Goal: Task Accomplishment & Management: Use online tool/utility

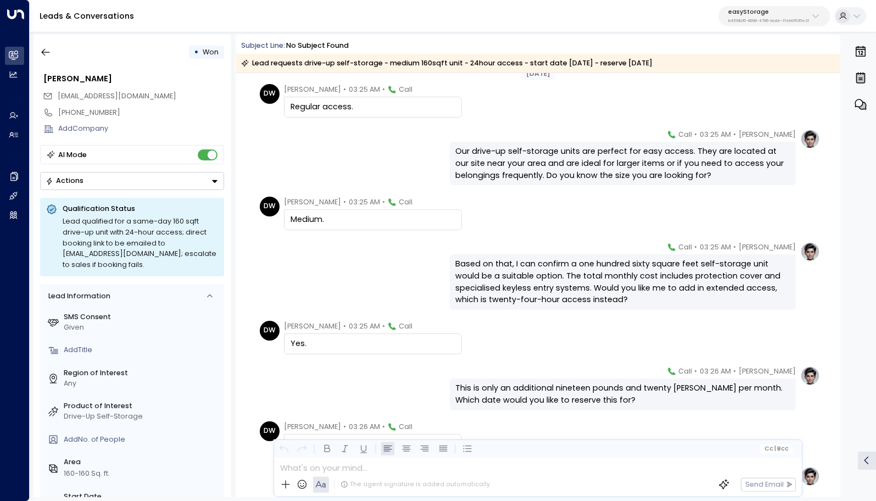
scroll to position [907, 0]
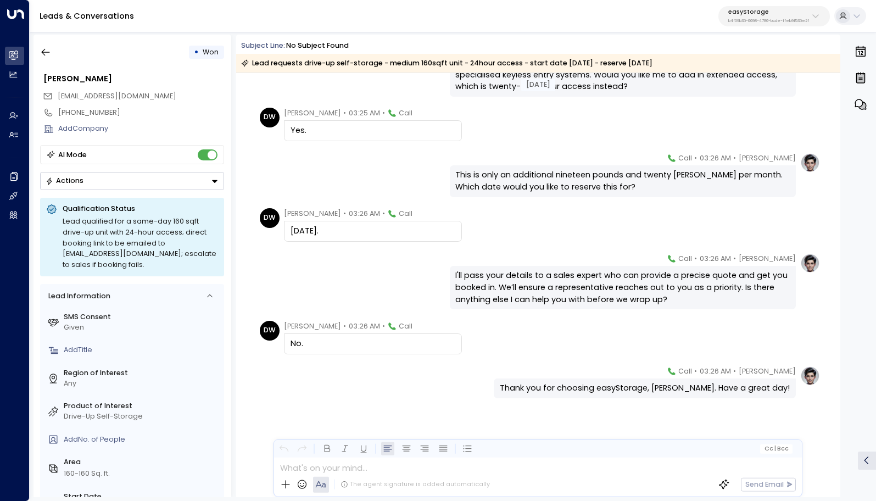
click at [385, 255] on div "[PERSON_NAME] • 03:26 AM • Call I'll pass your details to a sales expert who ca…" at bounding box center [539, 281] width 564 height 57
click at [45, 48] on icon "button" at bounding box center [45, 52] width 11 height 11
click at [52, 53] on button "button" at bounding box center [46, 52] width 20 height 20
click at [43, 53] on icon "button" at bounding box center [46, 52] width 8 height 7
click at [512, 190] on div "This is only an additional nineteen pounds and twenty [PERSON_NAME] per month. …" at bounding box center [622, 181] width 334 height 24
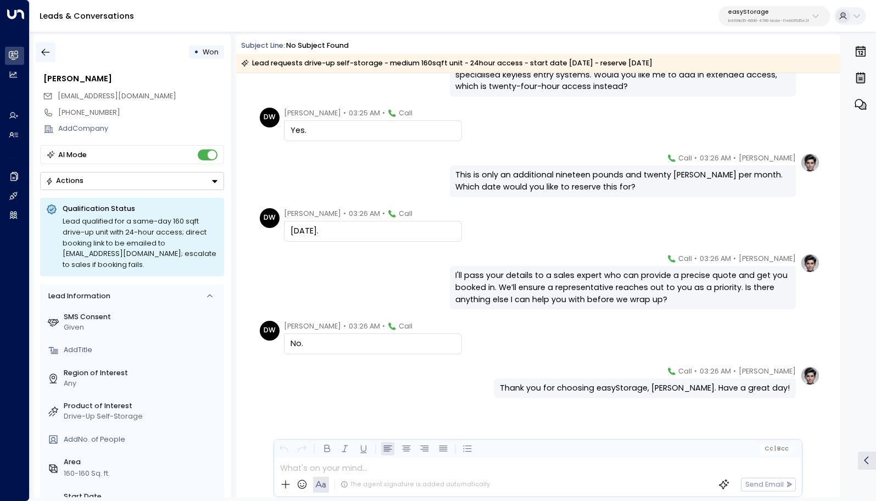
click at [41, 53] on icon "button" at bounding box center [45, 52] width 11 height 11
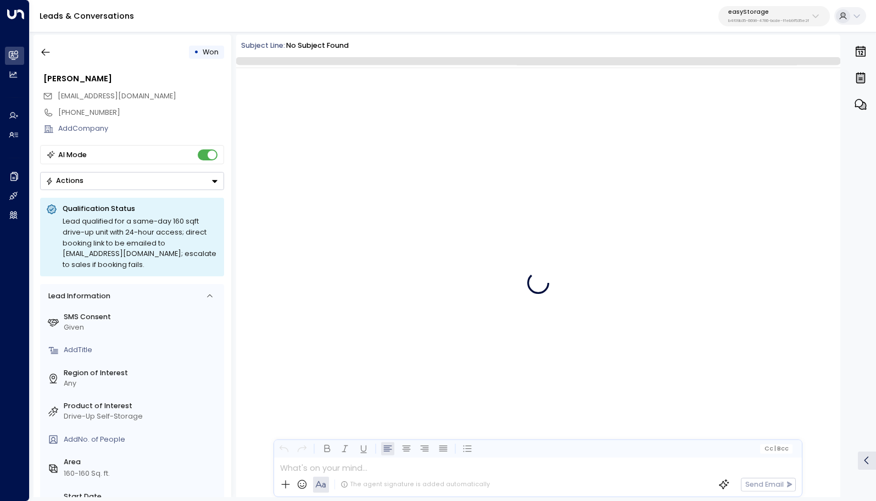
scroll to position [2038, 0]
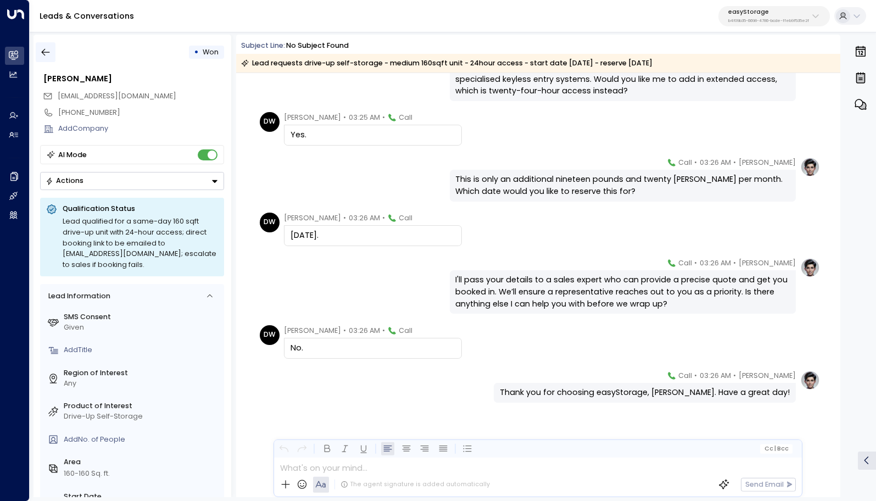
click at [51, 49] on icon "button" at bounding box center [45, 52] width 11 height 11
click at [48, 53] on icon "button" at bounding box center [45, 52] width 11 height 11
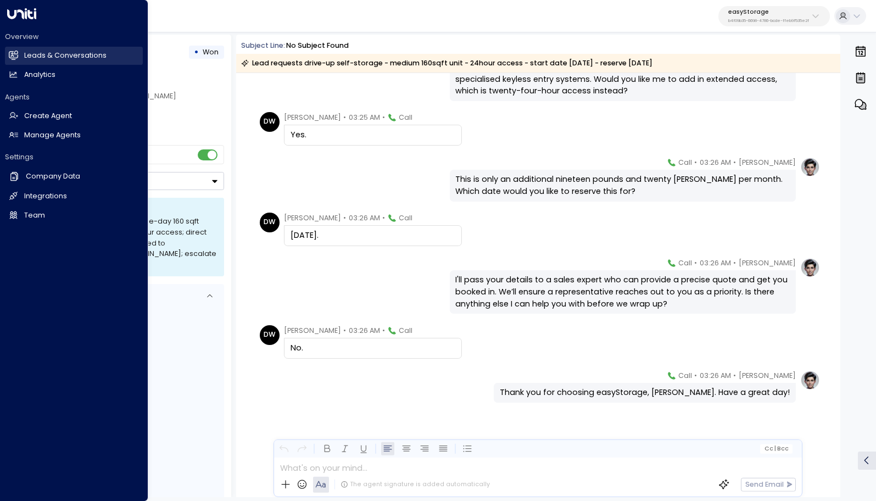
click at [12, 55] on icon at bounding box center [13, 55] width 9 height 7
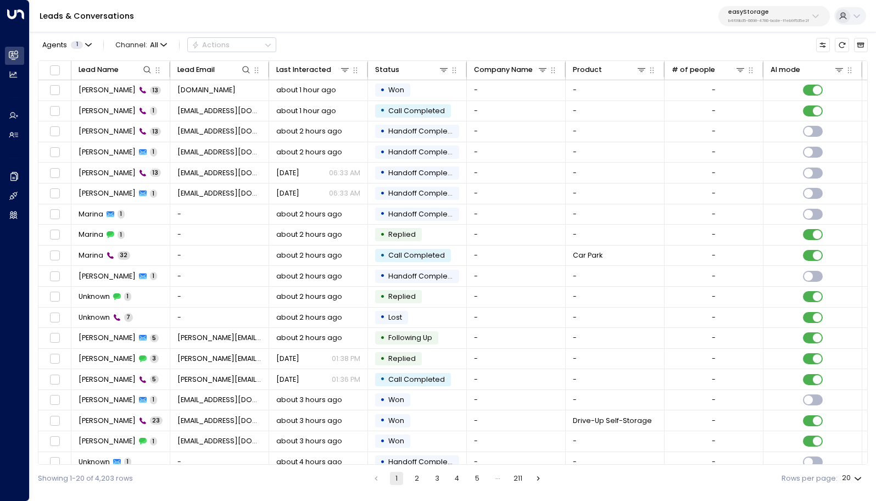
click at [149, 30] on div "Leads & Conversations easyStorage b4f09b35-6698-4786-bcde-ffeb9f535e2f" at bounding box center [453, 16] width 847 height 32
click at [151, 42] on span "All" at bounding box center [154, 45] width 8 height 8
click at [150, 133] on ul "All SMS Email WhatsApp Voice Web Chat" at bounding box center [146, 103] width 69 height 99
click at [141, 40] on span "Channel: All" at bounding box center [141, 45] width 59 height 14
click at [146, 142] on p "Voice" at bounding box center [146, 143] width 46 height 10
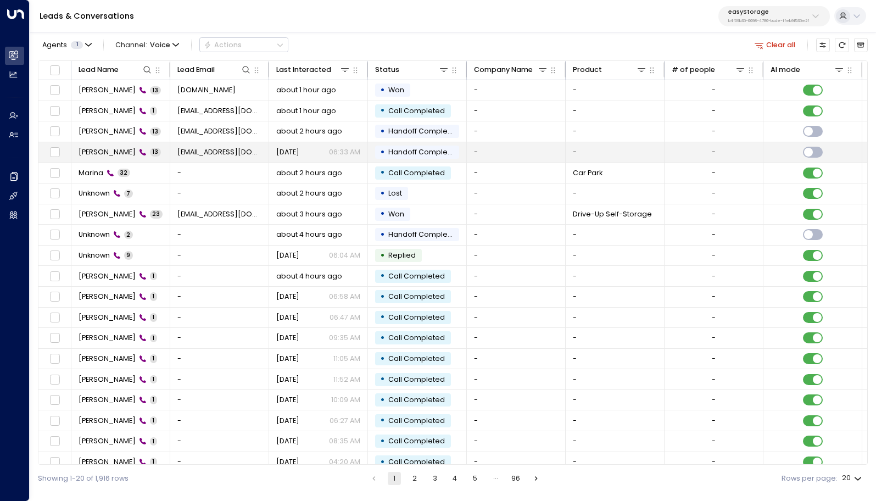
click at [158, 153] on td "[PERSON_NAME] 13" at bounding box center [120, 152] width 99 height 20
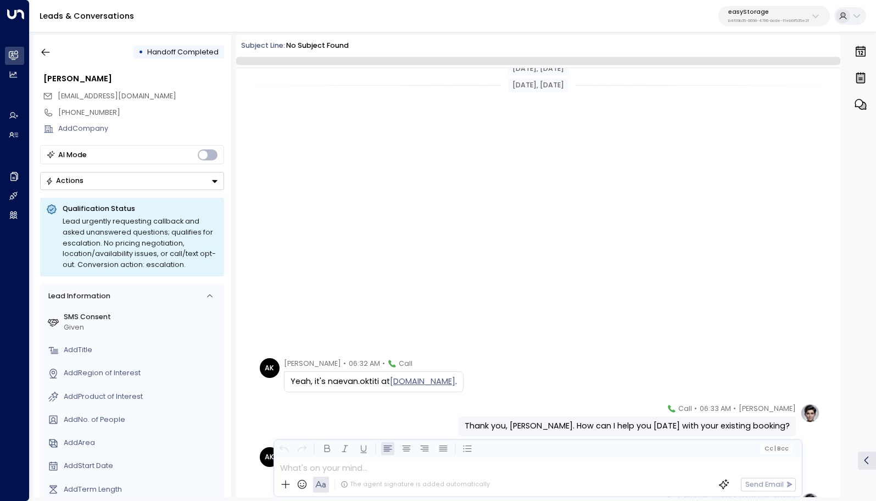
scroll to position [375, 0]
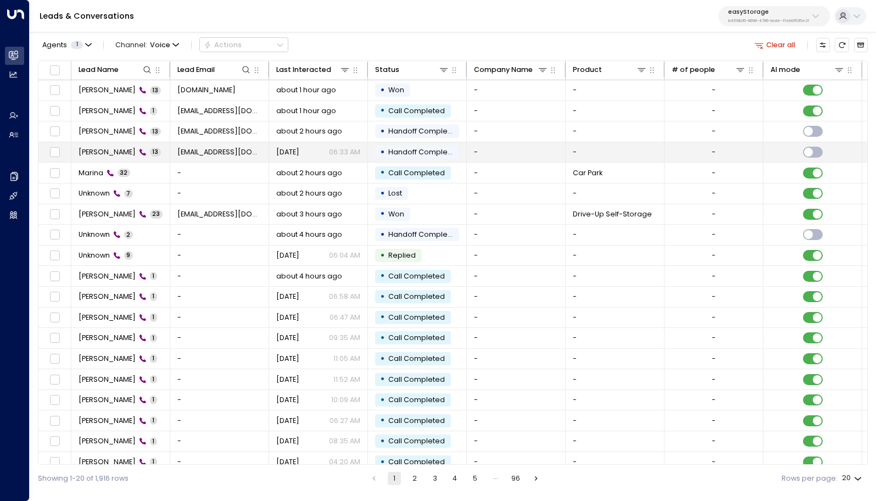
click at [141, 158] on td "[PERSON_NAME] 13" at bounding box center [120, 152] width 99 height 20
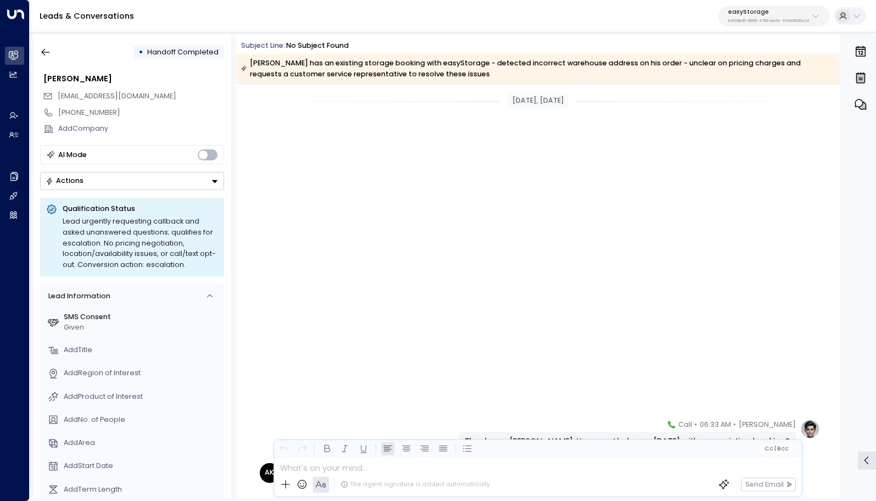
scroll to position [390, 0]
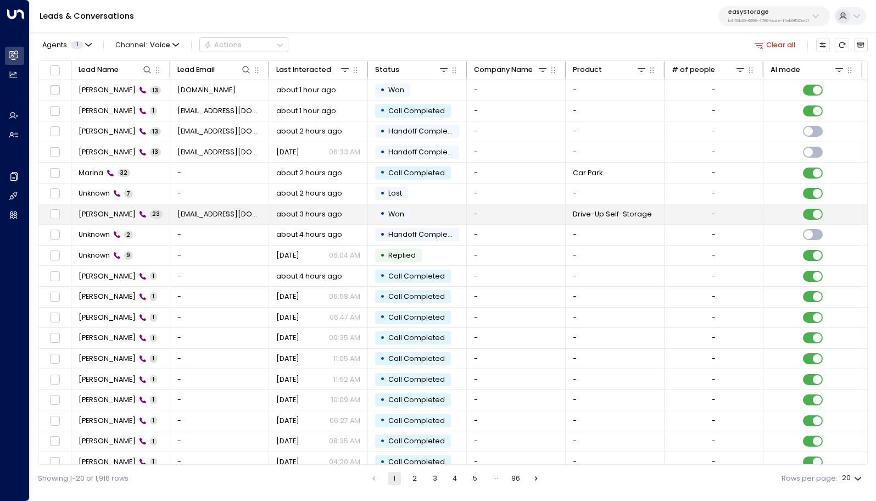
scroll to position [31, 0]
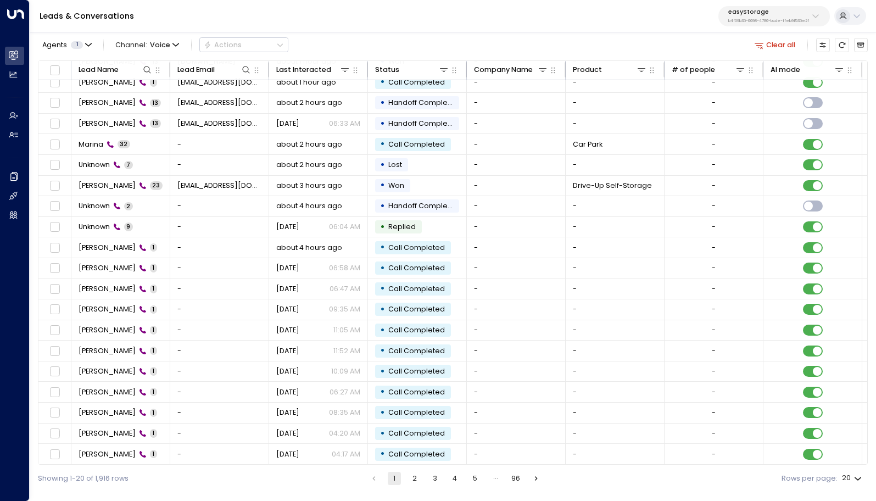
click at [418, 479] on button "2" at bounding box center [414, 478] width 13 height 13
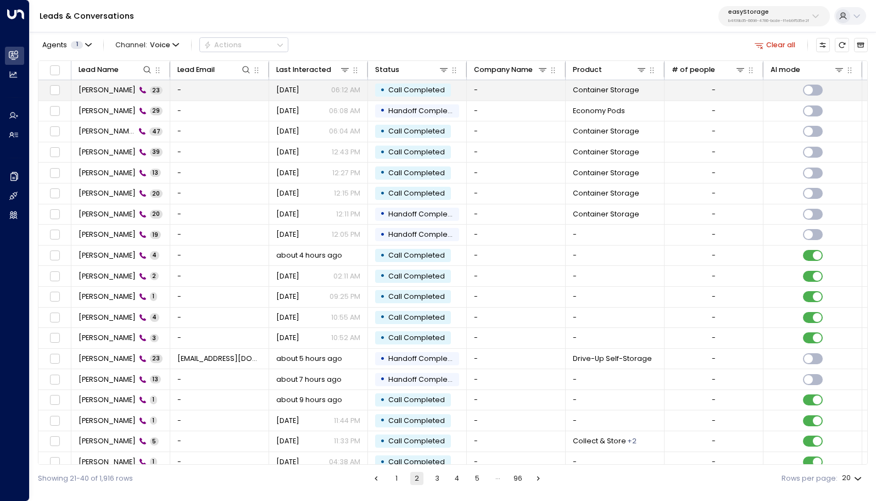
click at [169, 88] on td "[PERSON_NAME] 23" at bounding box center [120, 90] width 99 height 20
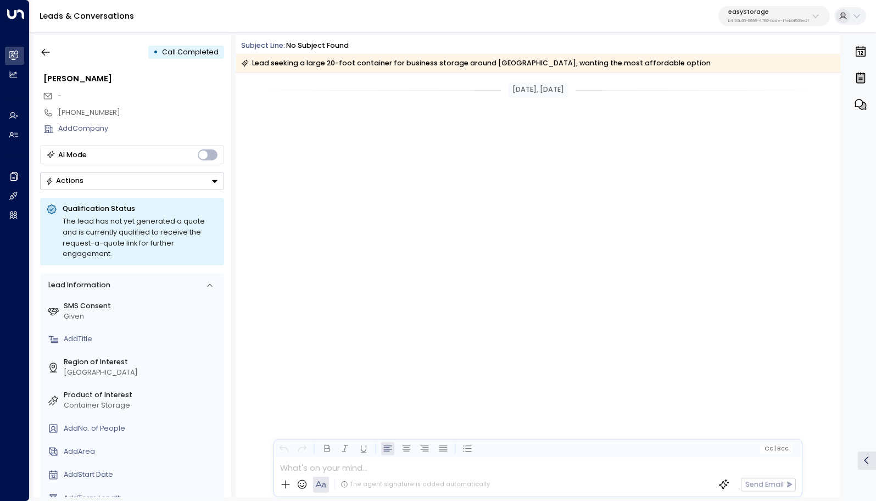
scroll to position [2592, 0]
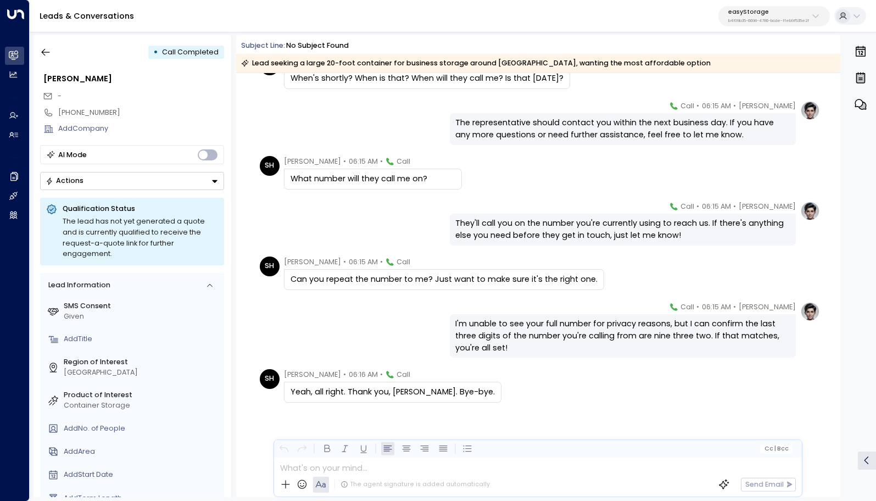
click at [387, 204] on div "[PERSON_NAME] • 06:15 AM • Call They'll call you on the number you're currently…" at bounding box center [539, 223] width 564 height 45
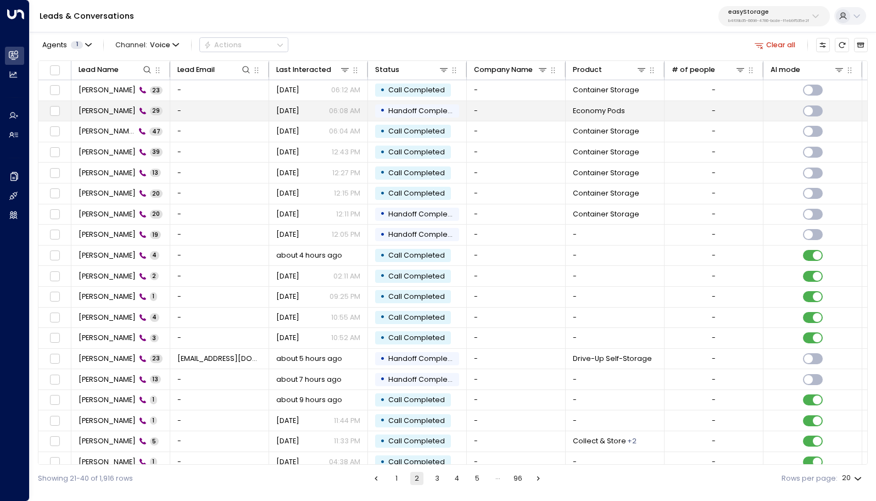
click at [153, 119] on td "[PERSON_NAME] 29" at bounding box center [120, 111] width 99 height 20
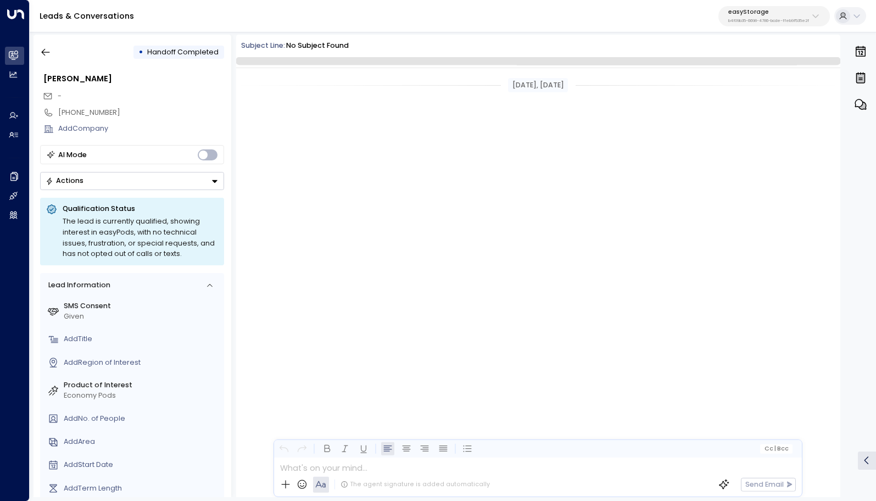
scroll to position [4041, 0]
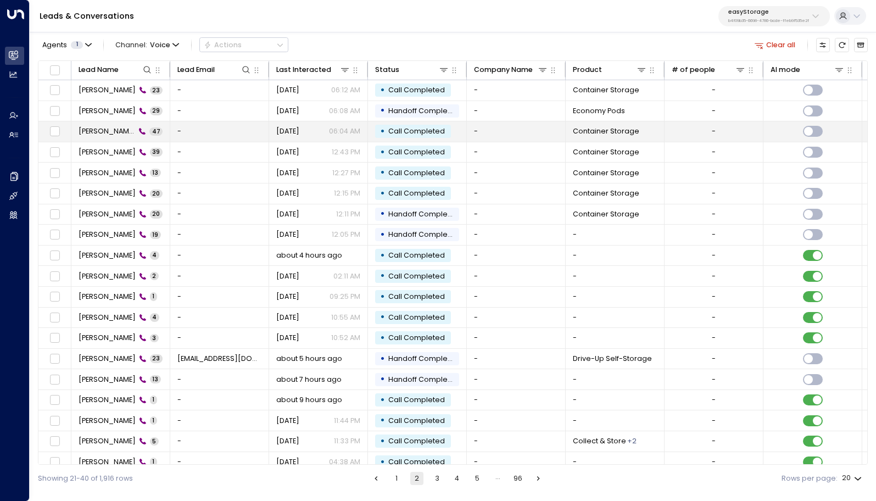
click at [157, 137] on td "[PERSON_NAME] 47" at bounding box center [120, 131] width 99 height 20
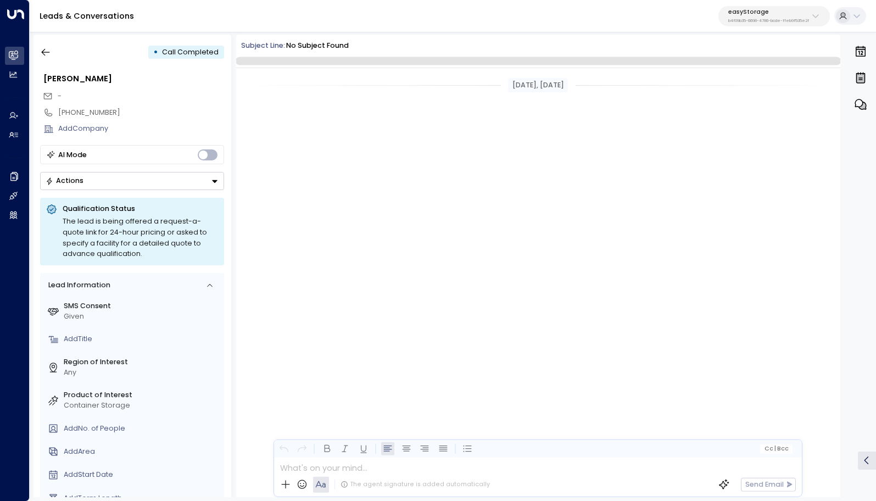
scroll to position [8883, 0]
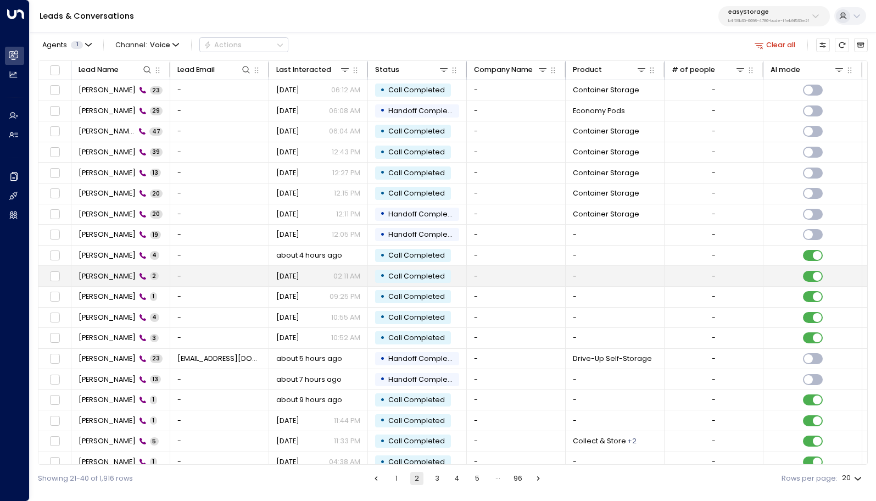
scroll to position [14, 0]
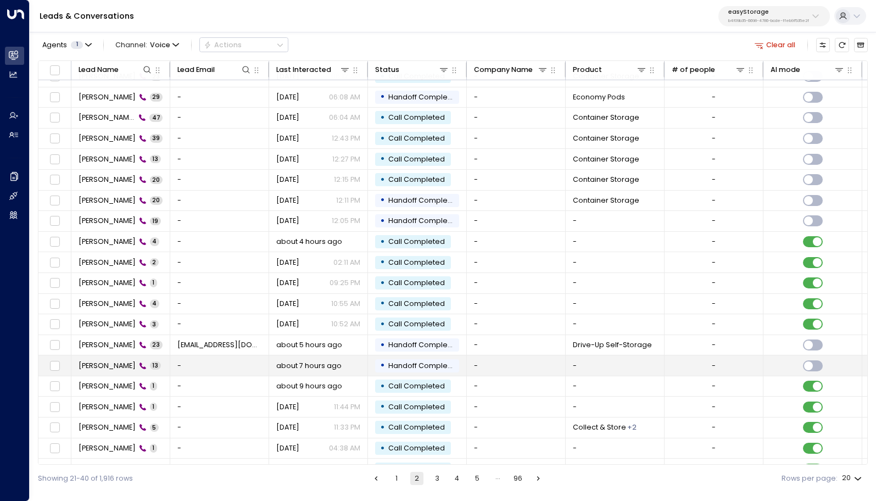
click at [181, 364] on td "-" at bounding box center [219, 365] width 99 height 20
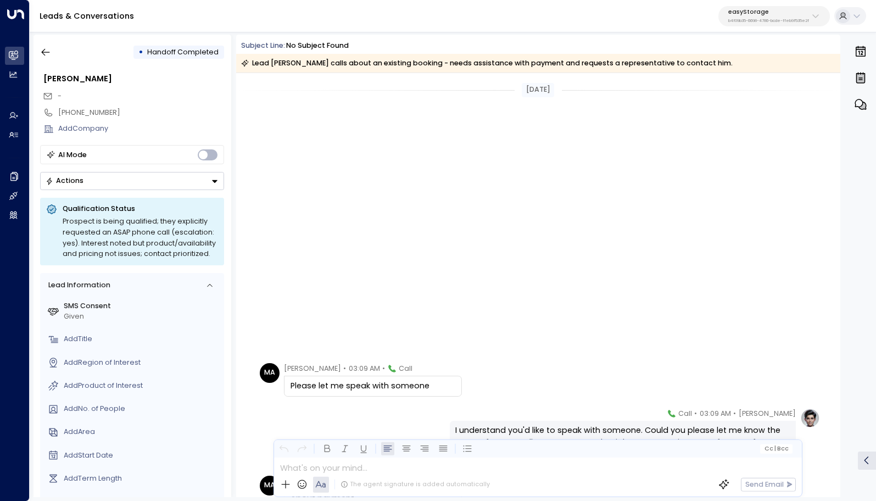
scroll to position [387, 0]
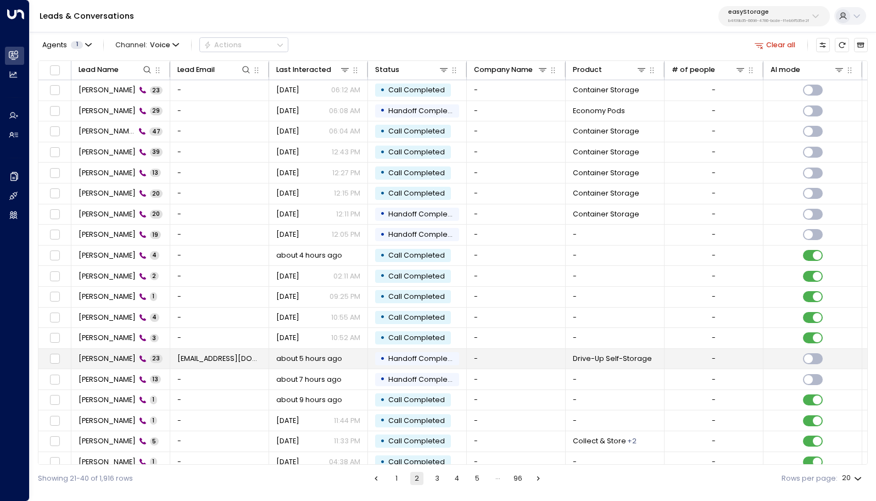
click at [163, 355] on td "[PERSON_NAME] 23" at bounding box center [120, 359] width 99 height 20
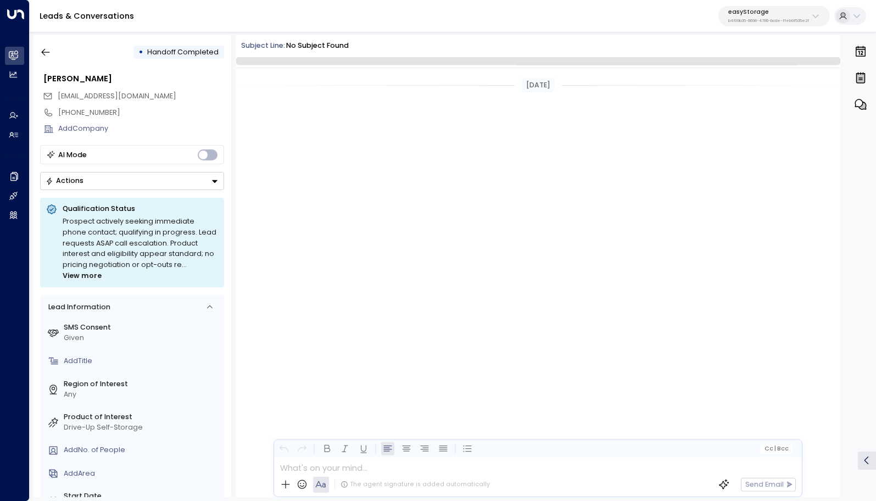
scroll to position [2072, 0]
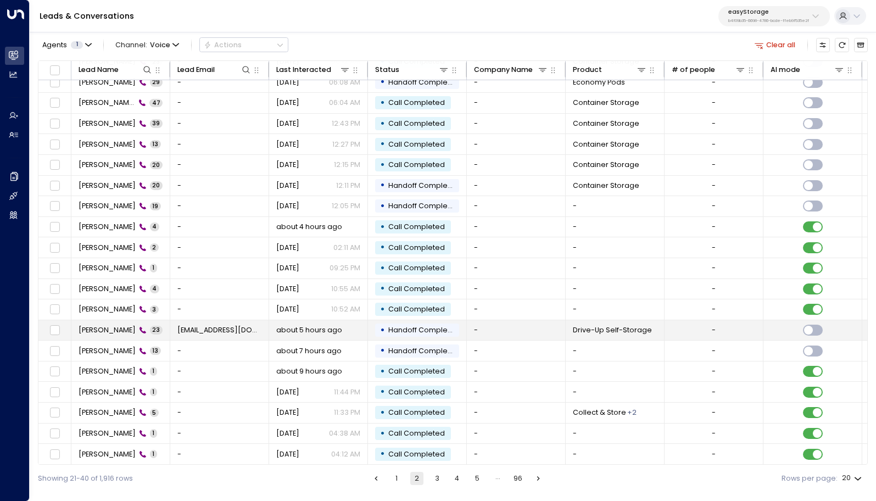
scroll to position [31, 0]
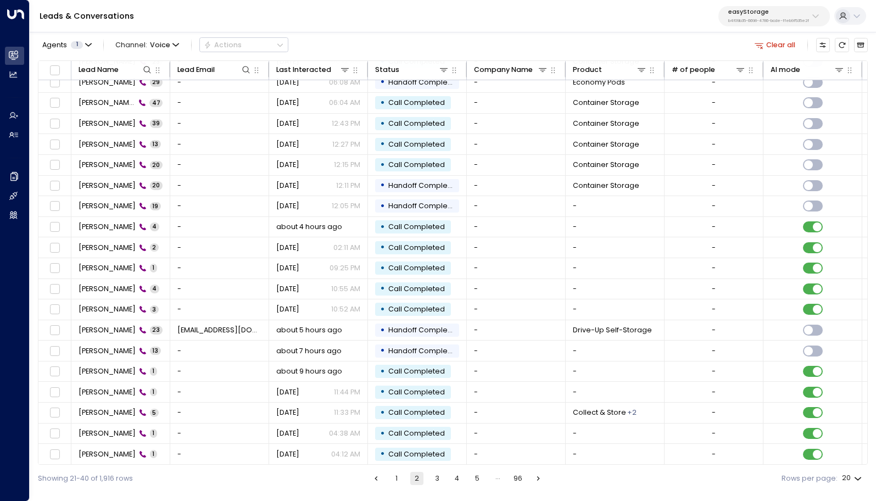
click at [433, 477] on button "3" at bounding box center [437, 478] width 13 height 13
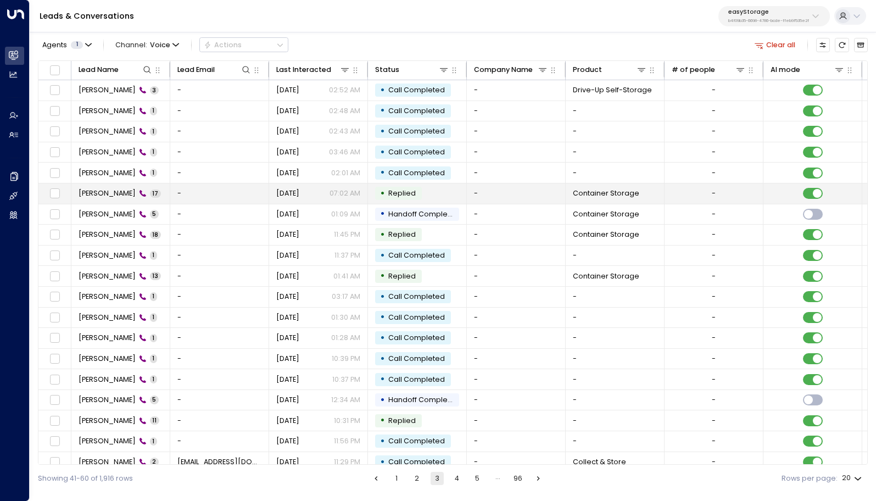
click at [144, 192] on td "[PERSON_NAME] 17" at bounding box center [120, 194] width 99 height 20
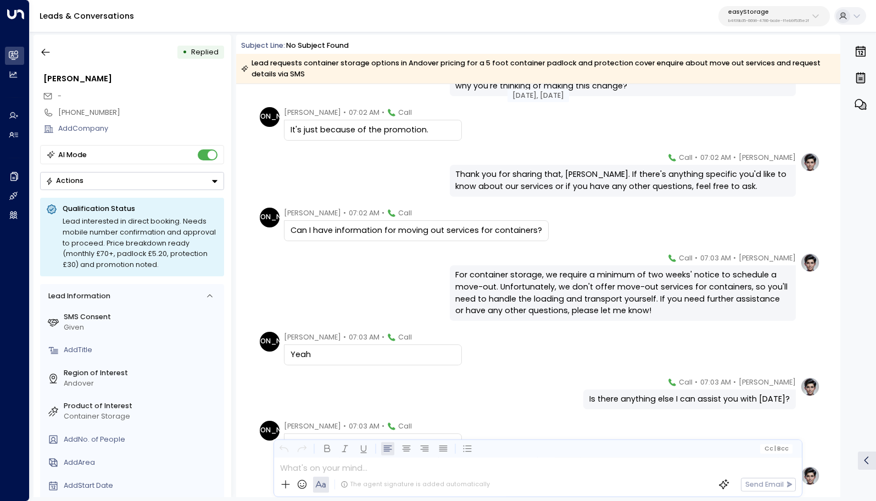
scroll to position [461, 0]
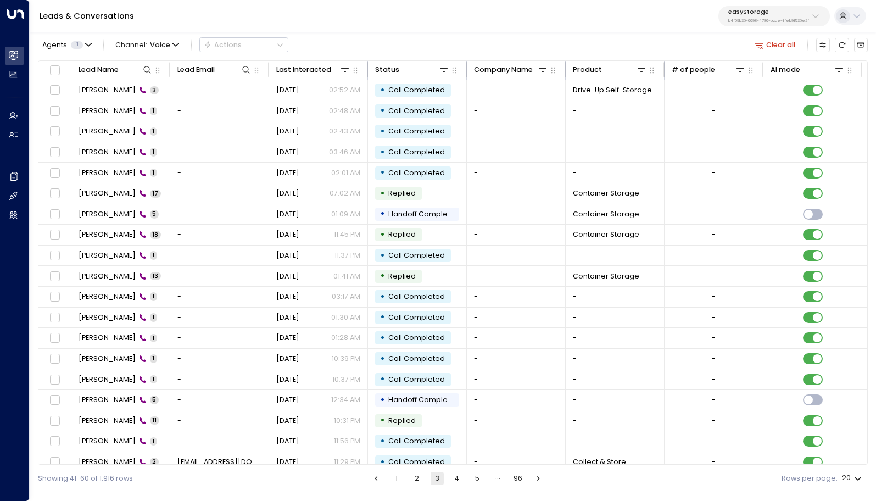
click at [457, 479] on button "4" at bounding box center [457, 478] width 13 height 13
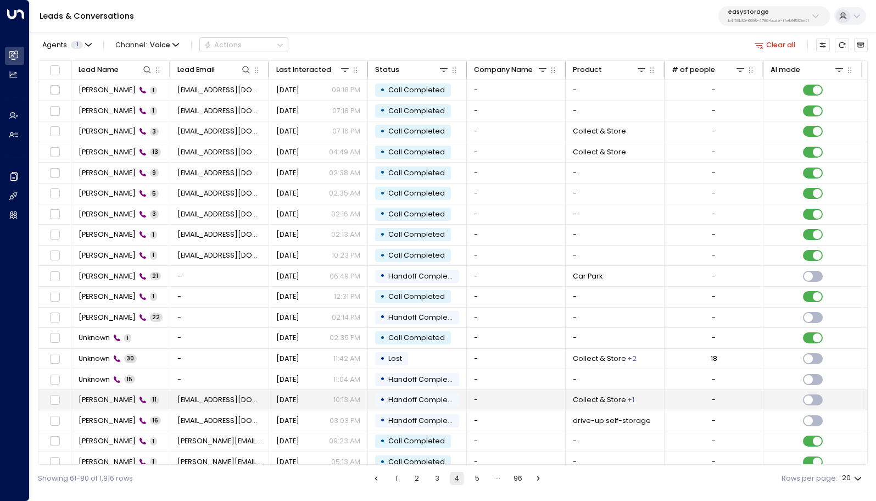
scroll to position [31, 0]
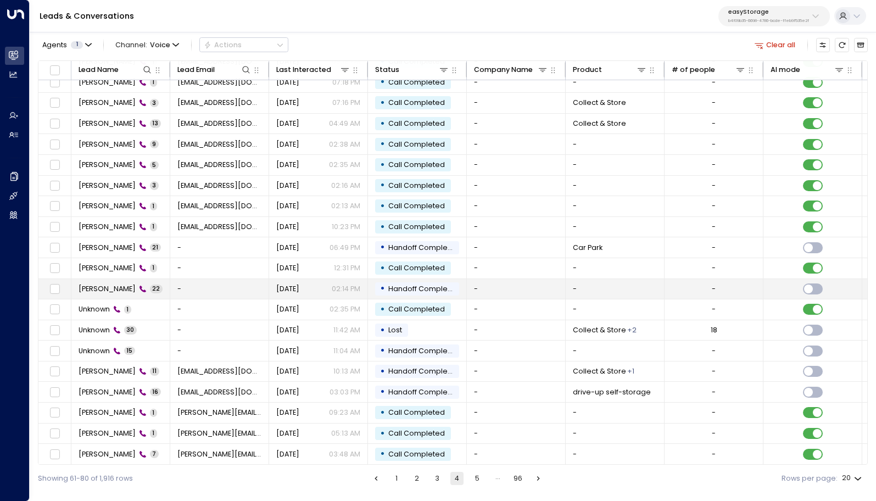
click at [172, 287] on td "-" at bounding box center [219, 289] width 99 height 20
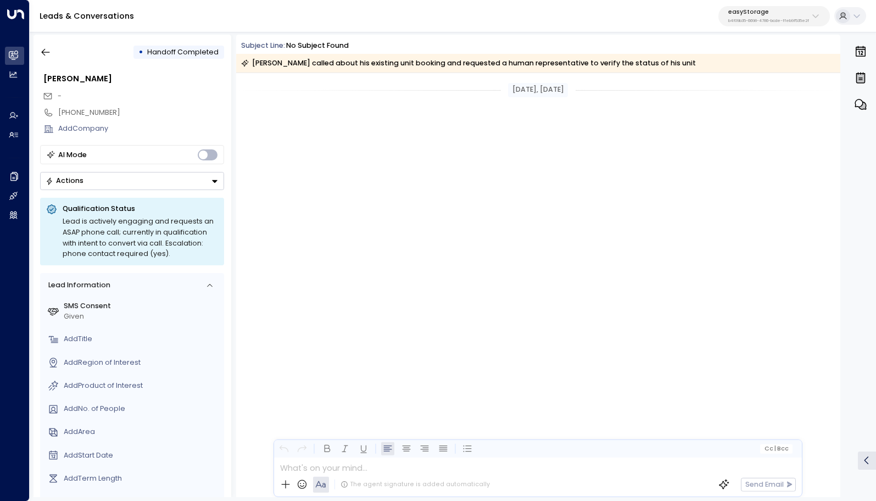
scroll to position [1730, 0]
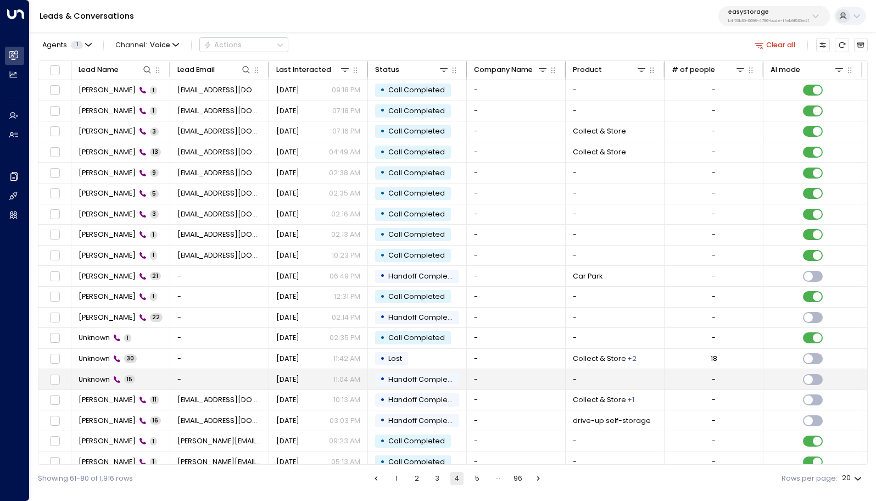
scroll to position [31, 0]
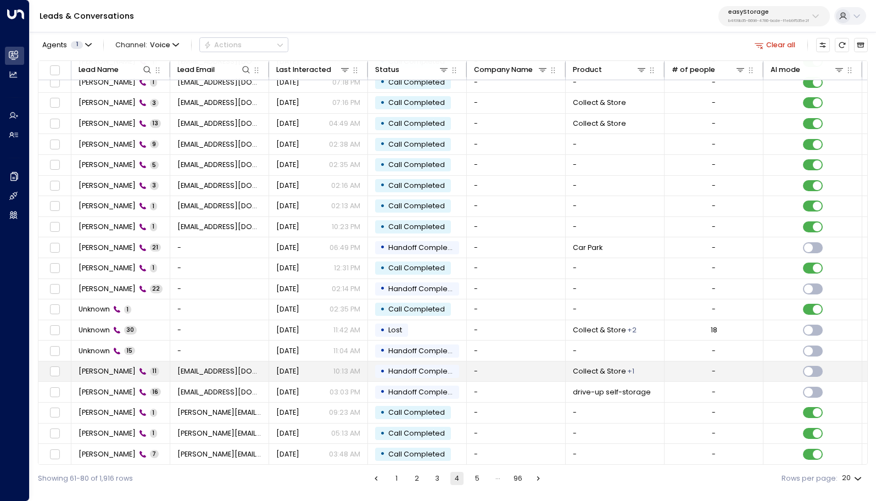
click at [159, 371] on td "[PERSON_NAME] 11" at bounding box center [120, 372] width 99 height 20
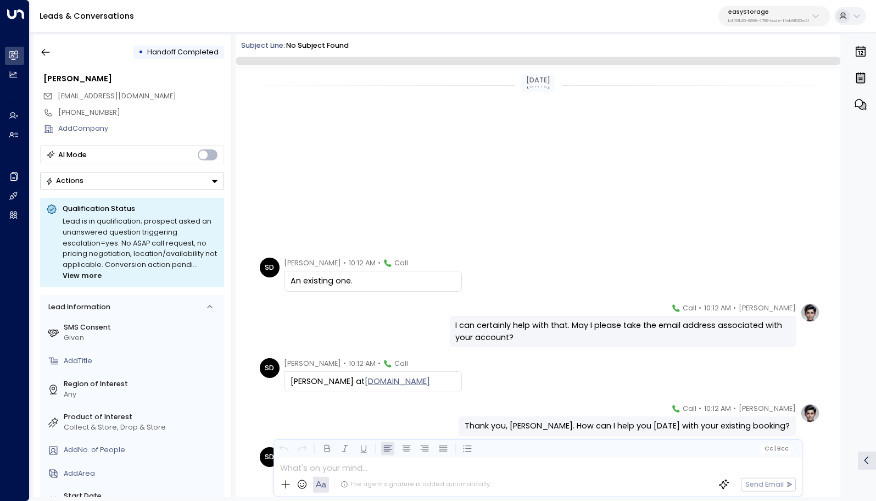
scroll to position [274, 0]
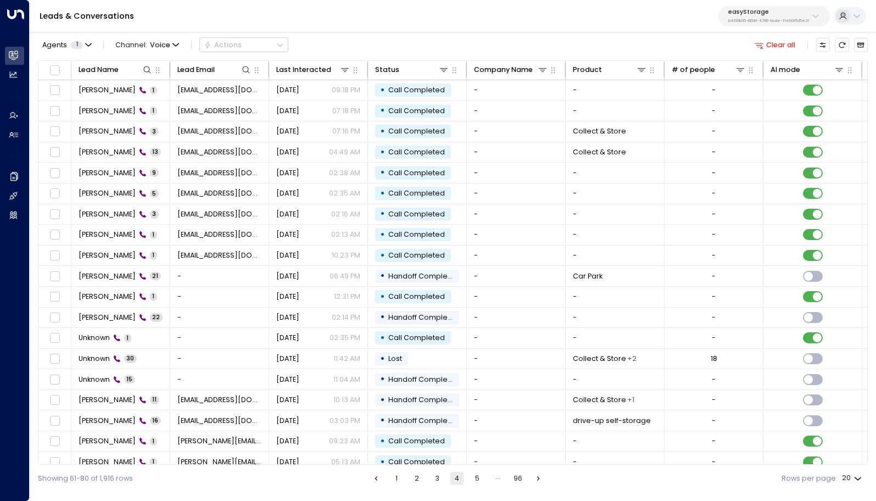
click at [479, 480] on button "5" at bounding box center [477, 478] width 13 height 13
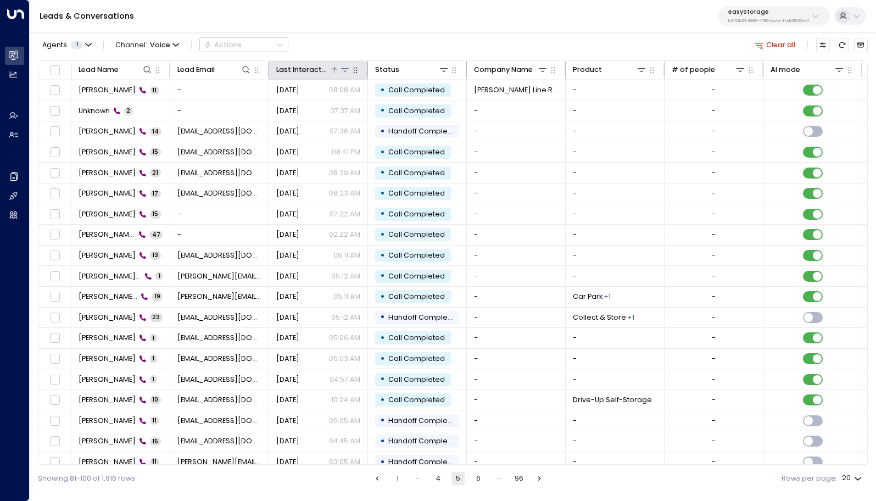
click at [310, 67] on div "Last Interacted" at bounding box center [303, 70] width 54 height 12
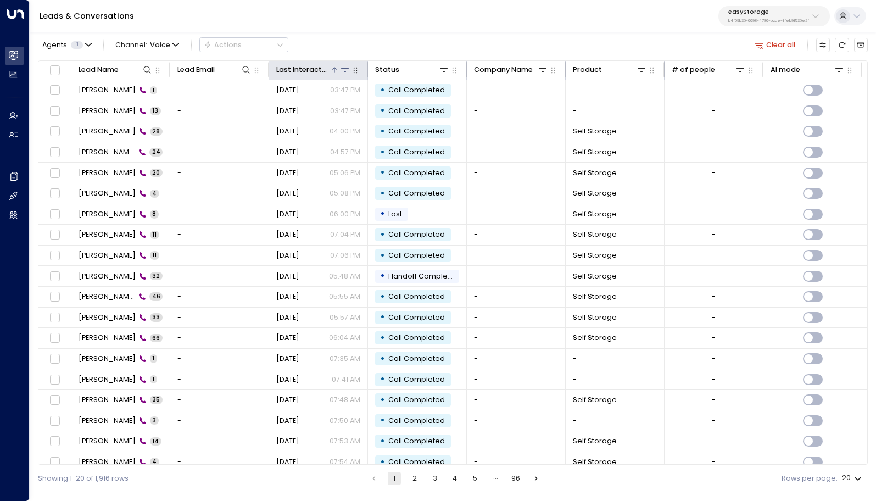
click at [310, 69] on div "Last Interacted" at bounding box center [303, 70] width 54 height 12
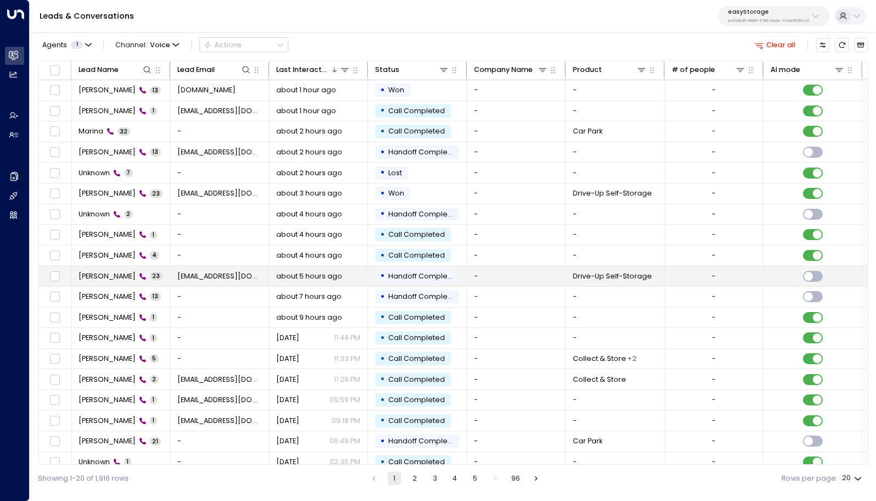
click at [144, 279] on td "[PERSON_NAME] 23" at bounding box center [120, 276] width 99 height 20
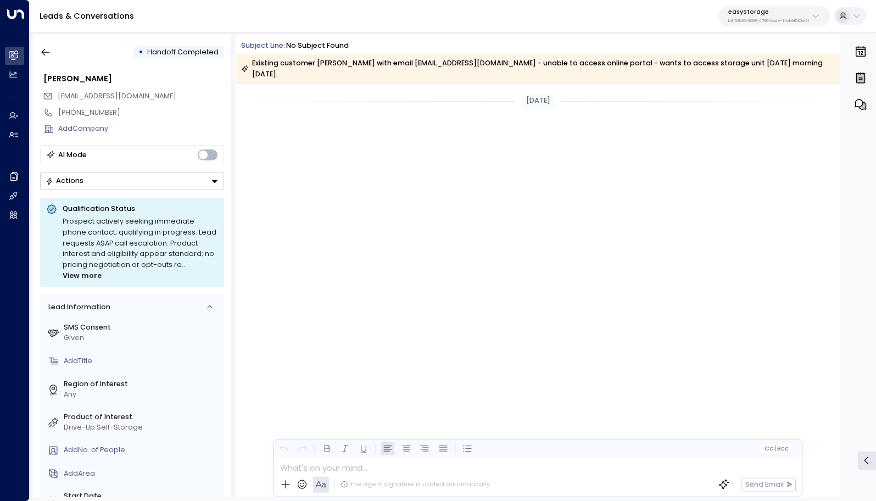
scroll to position [2319, 0]
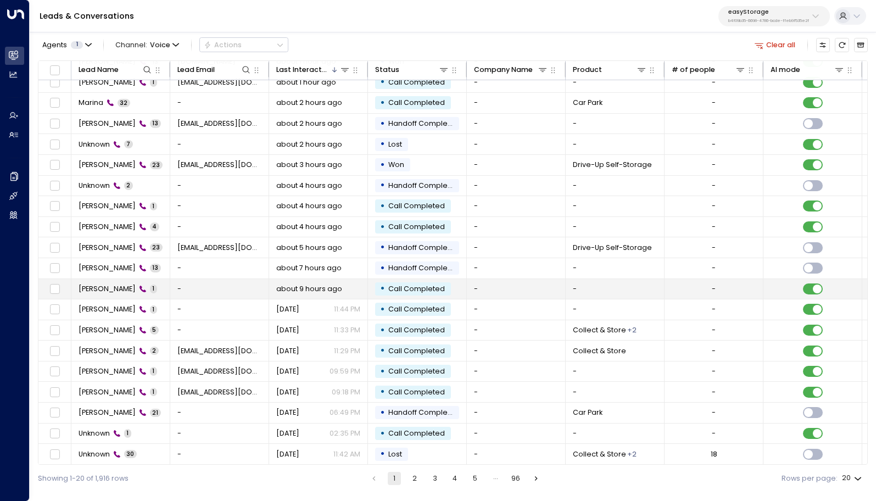
scroll to position [31, 0]
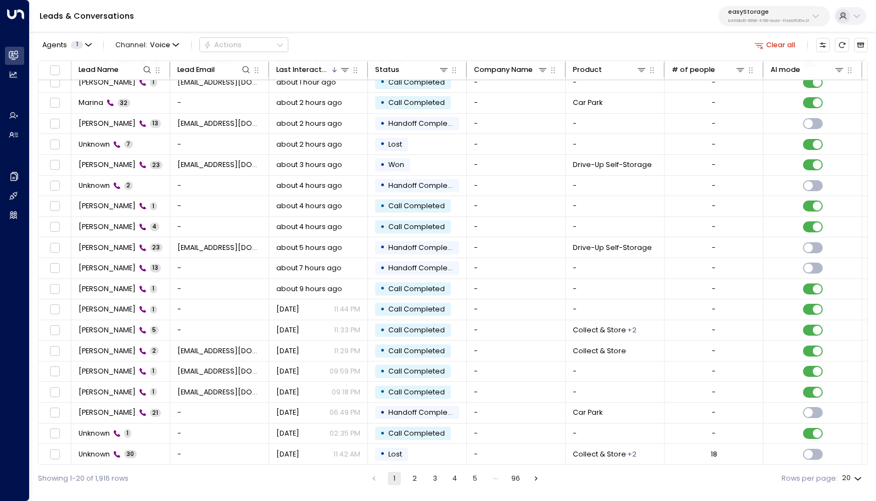
click at [414, 480] on button "2" at bounding box center [414, 478] width 13 height 13
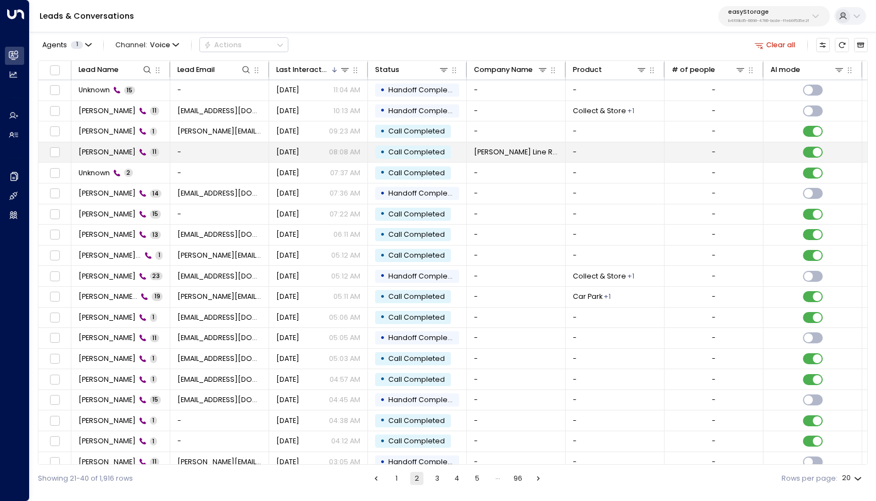
click at [166, 149] on td "[PERSON_NAME] 11" at bounding box center [120, 152] width 99 height 20
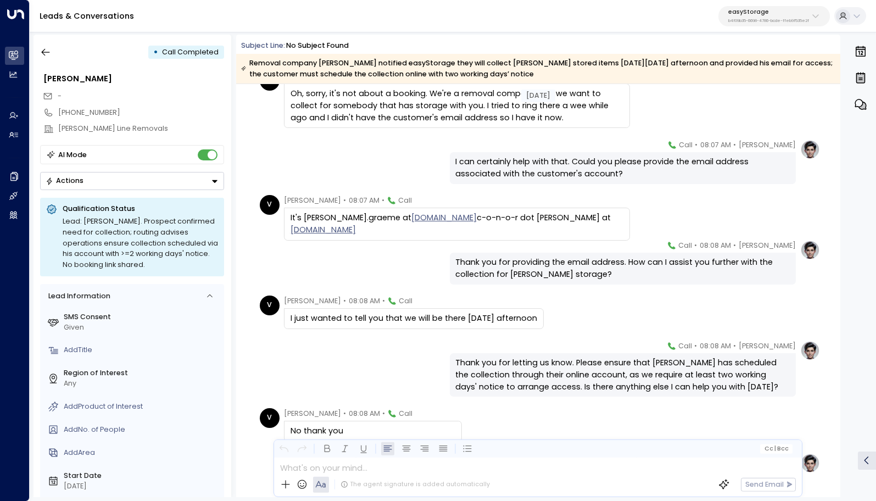
scroll to position [113, 0]
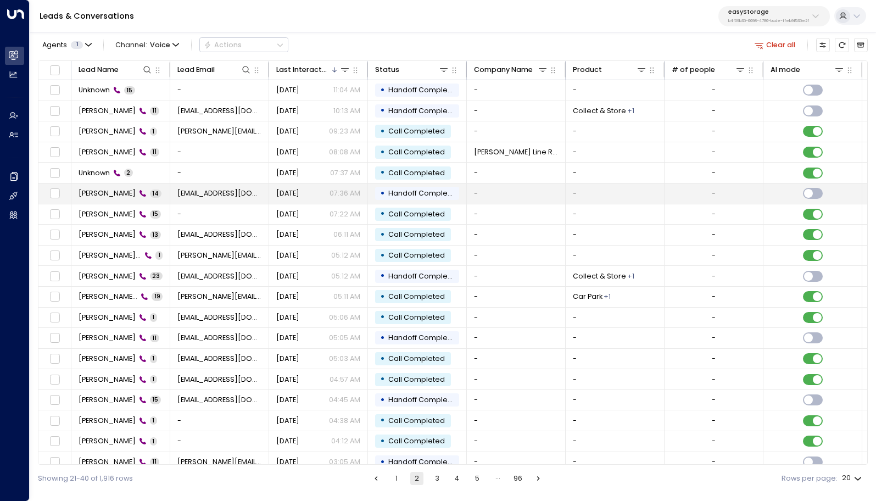
click at [139, 194] on div "[PERSON_NAME] 14" at bounding box center [120, 193] width 83 height 10
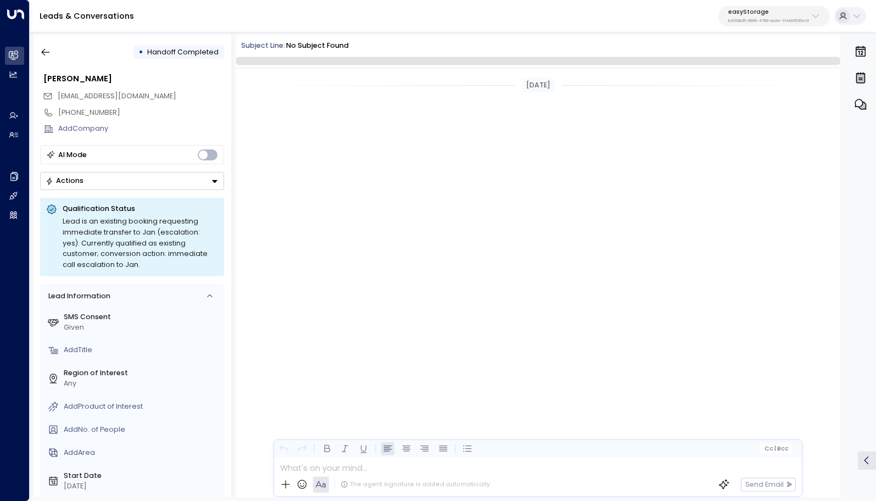
scroll to position [432, 0]
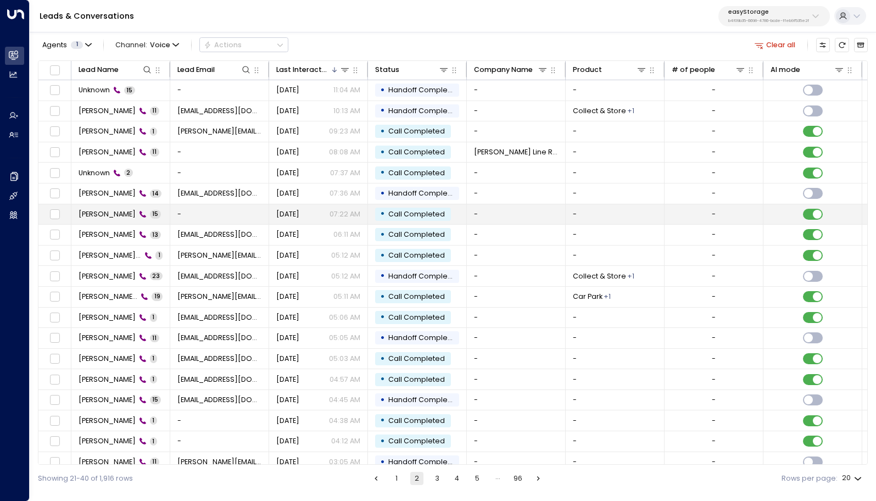
click at [125, 214] on span "[PERSON_NAME]" at bounding box center [107, 214] width 57 height 10
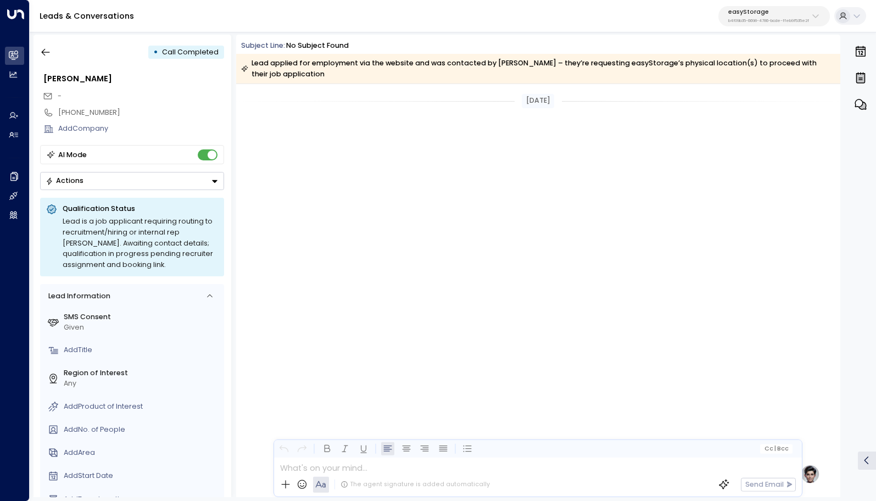
scroll to position [476, 0]
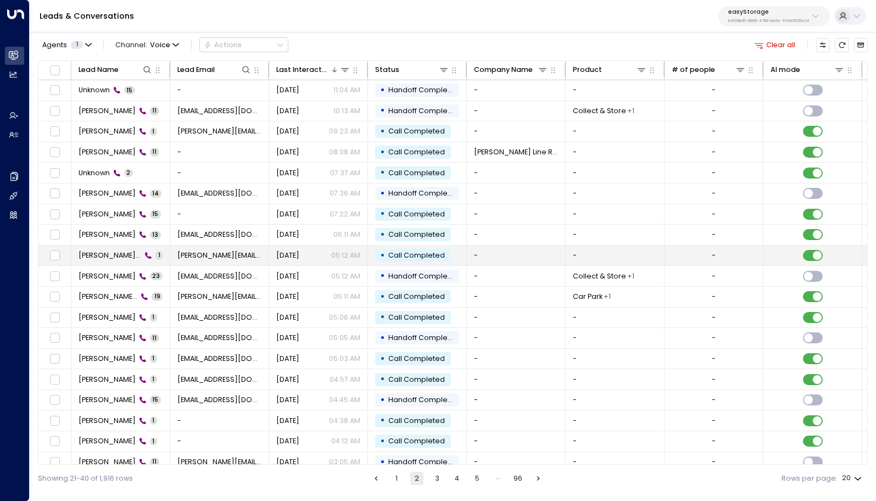
scroll to position [14, 0]
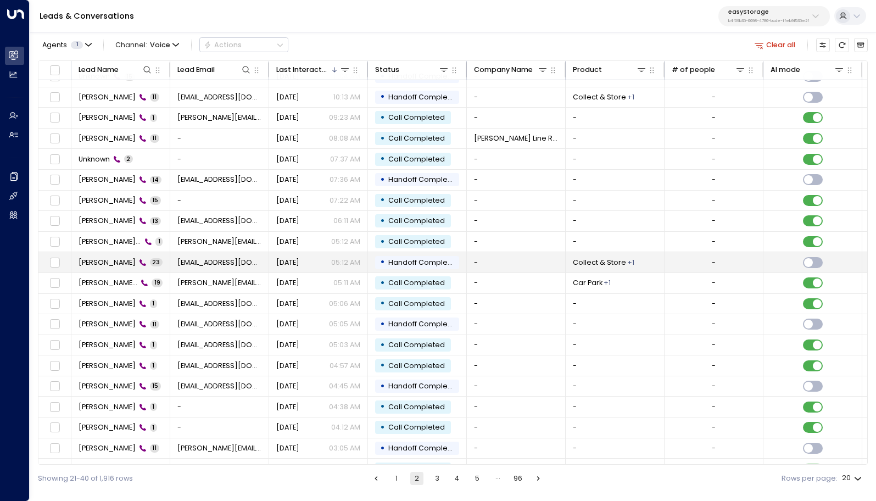
click at [119, 260] on div "[PERSON_NAME] 23" at bounding box center [121, 263] width 84 height 10
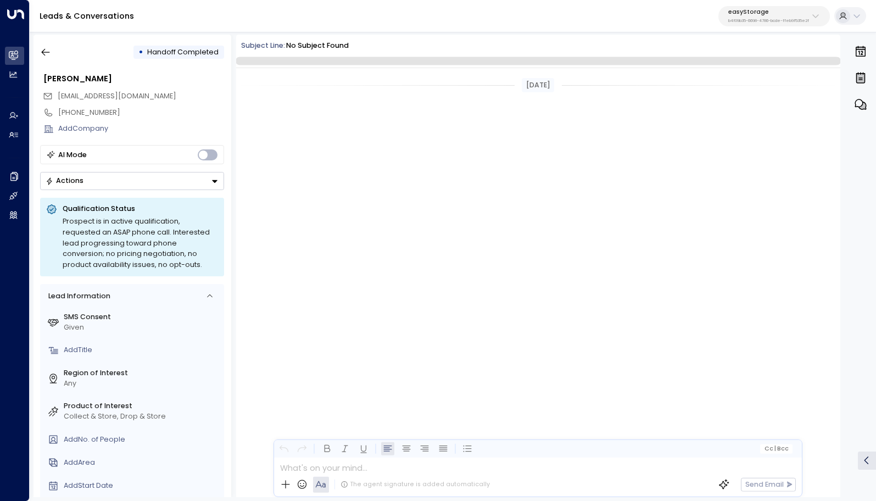
scroll to position [2050, 0]
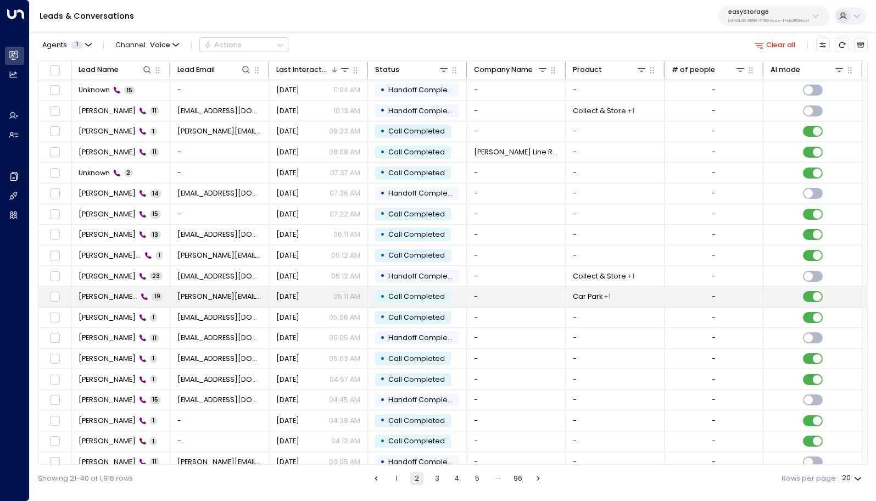
click at [113, 291] on td "[PERSON_NAME] Pointing 19" at bounding box center [120, 297] width 99 height 20
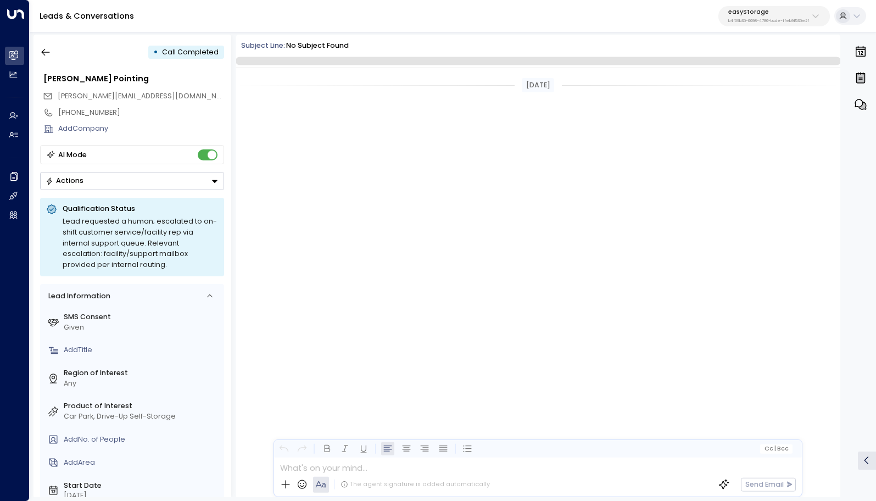
scroll to position [1172, 0]
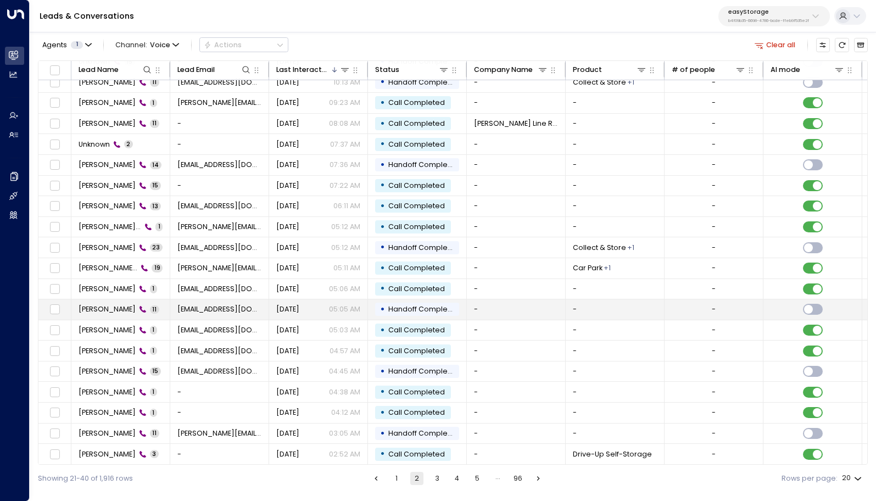
scroll to position [25, 0]
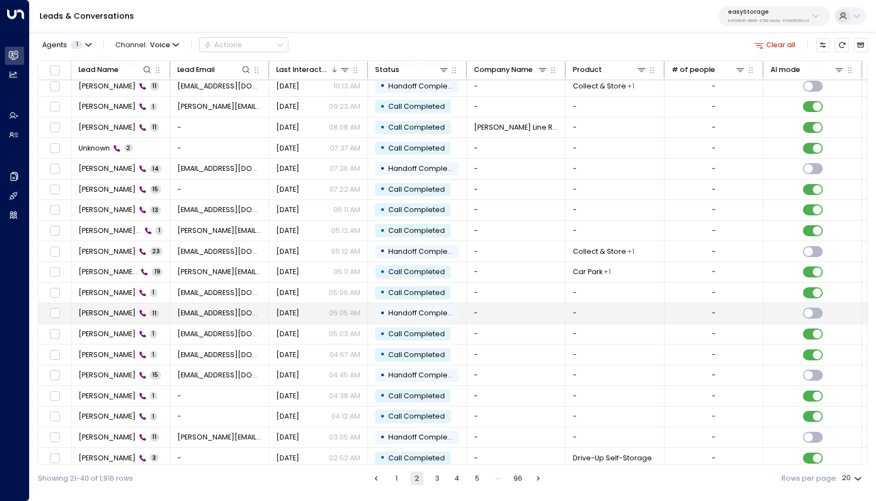
click at [113, 305] on td "[PERSON_NAME] 11" at bounding box center [120, 313] width 99 height 20
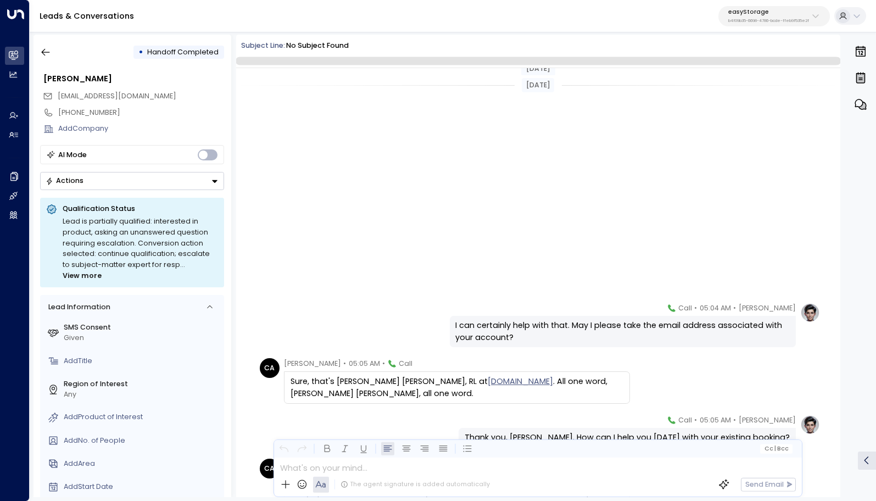
scroll to position [309, 0]
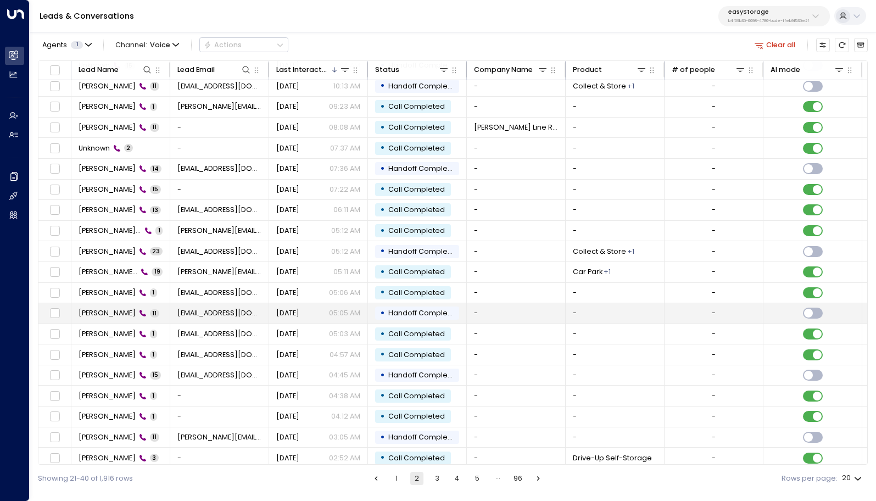
scroll to position [31, 0]
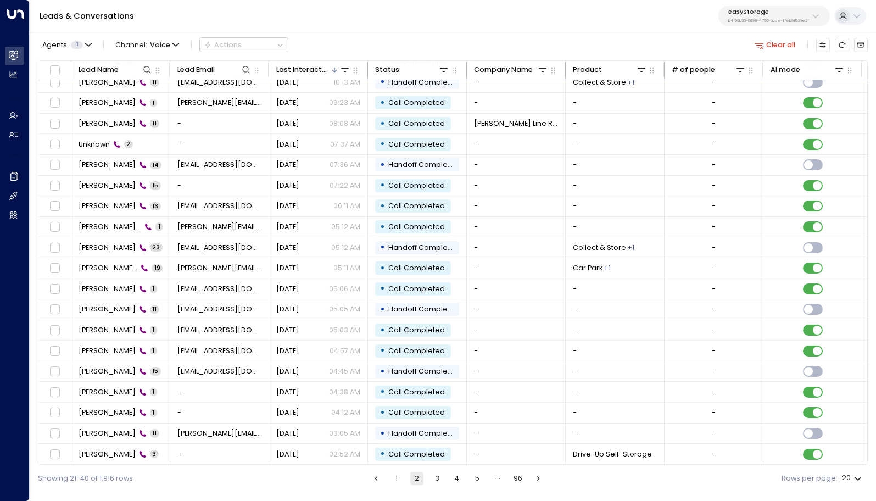
click at [440, 480] on button "3" at bounding box center [437, 478] width 13 height 13
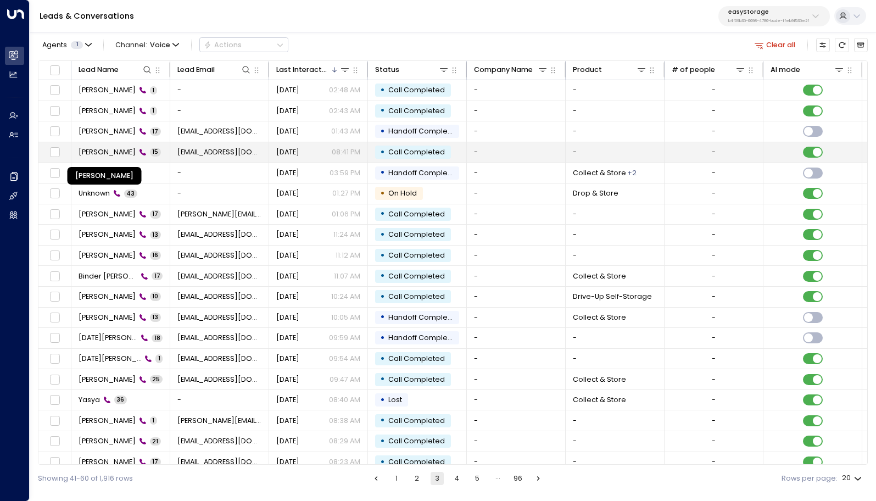
click at [104, 151] on span "[PERSON_NAME]" at bounding box center [107, 152] width 57 height 10
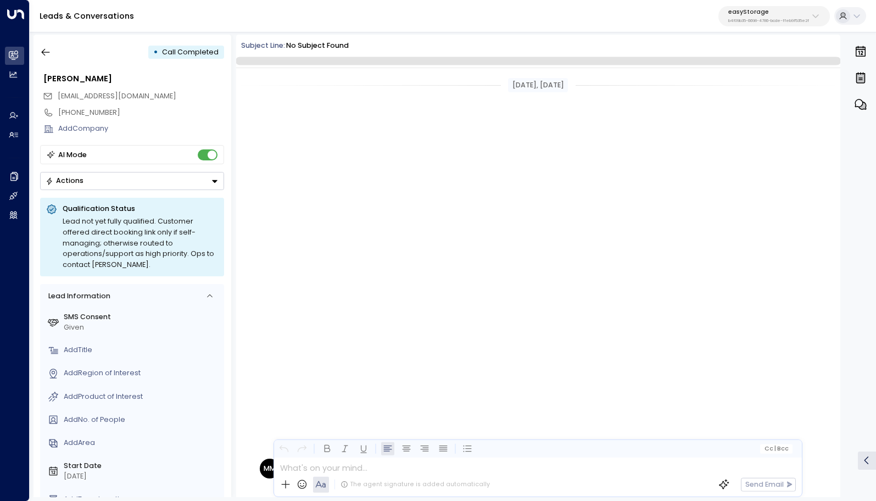
scroll to position [476, 0]
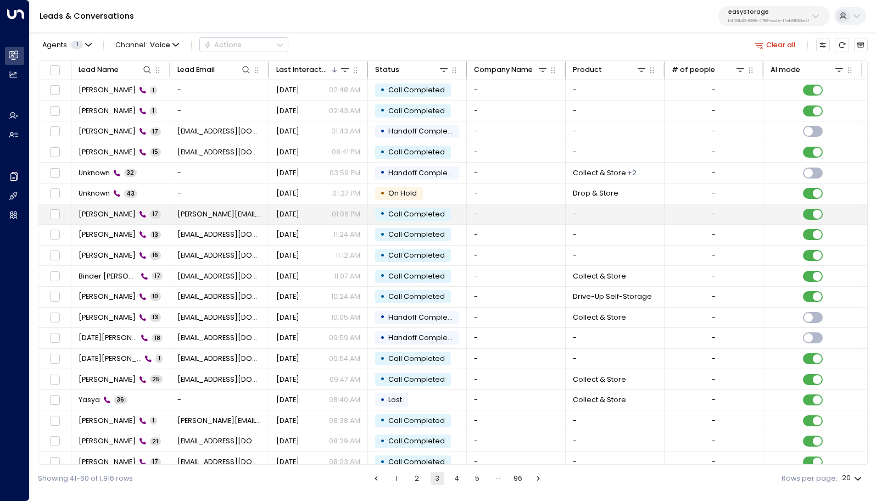
click at [97, 213] on span "[PERSON_NAME]" at bounding box center [107, 214] width 57 height 10
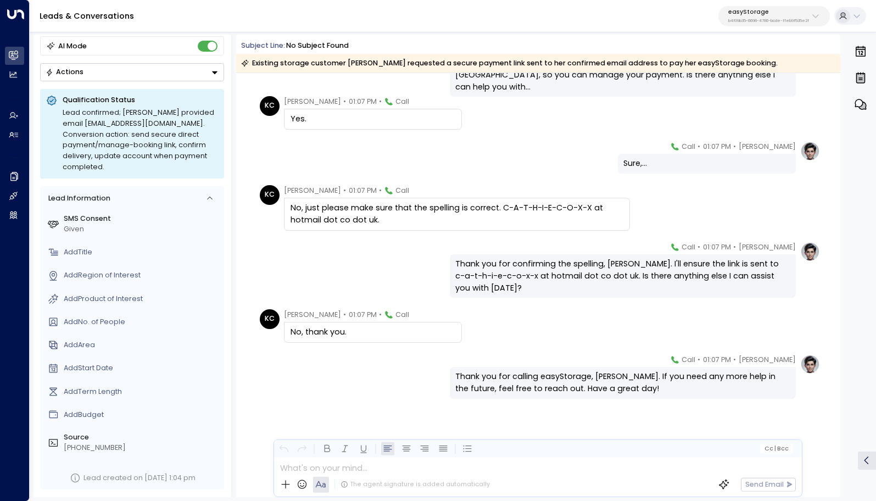
scroll to position [551, 0]
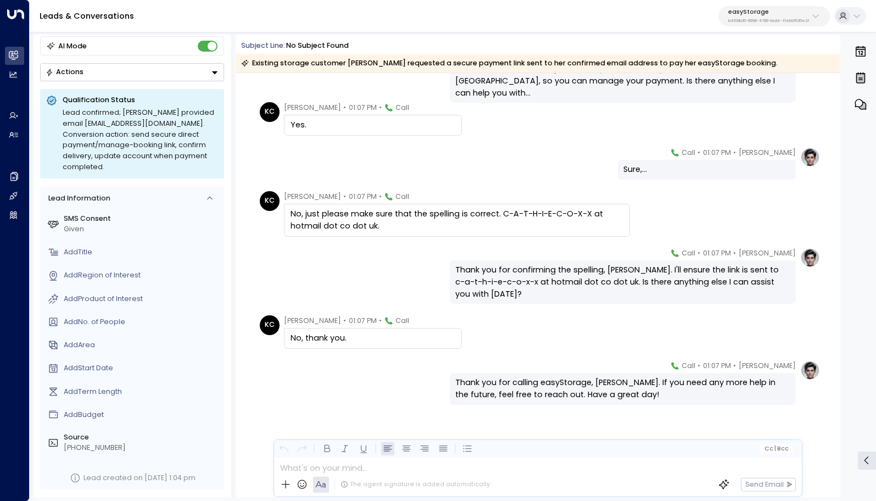
click at [338, 215] on div "No, just please make sure that the spelling is correct. C-A-T-H-I-E-C-O-X-X at …" at bounding box center [457, 220] width 333 height 24
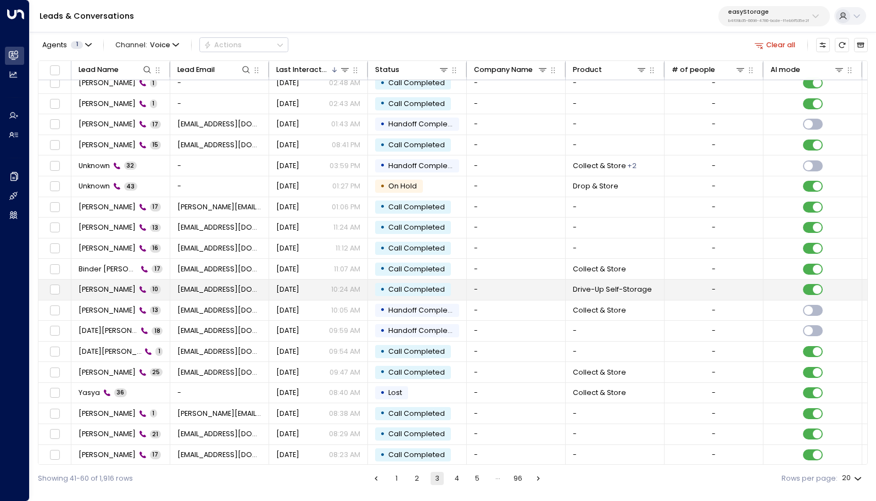
scroll to position [14, 0]
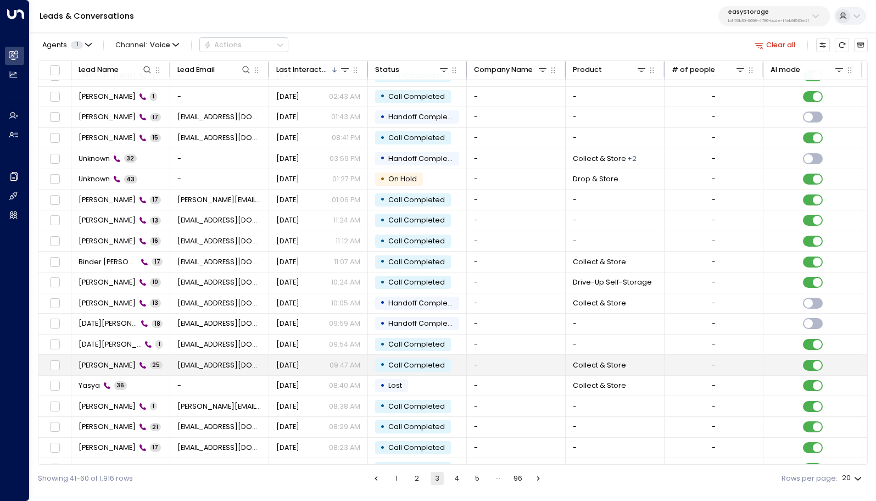
click at [165, 362] on td "[PERSON_NAME] 25" at bounding box center [120, 365] width 99 height 20
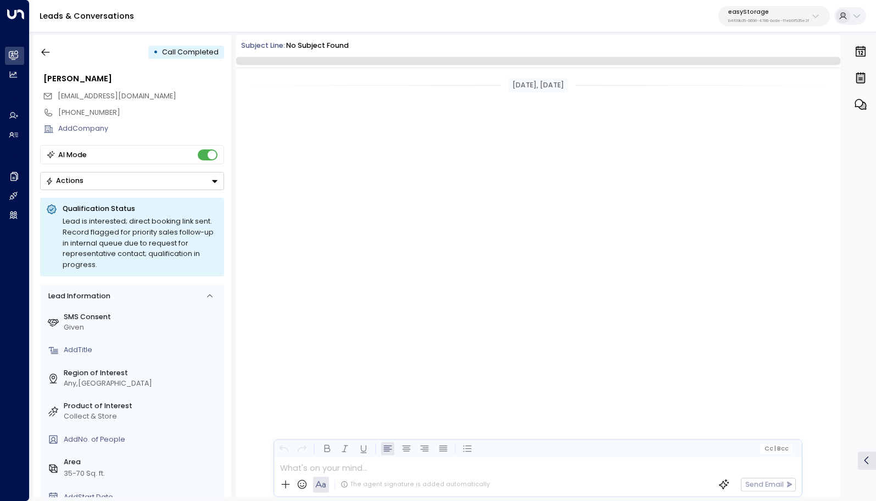
scroll to position [2944, 0]
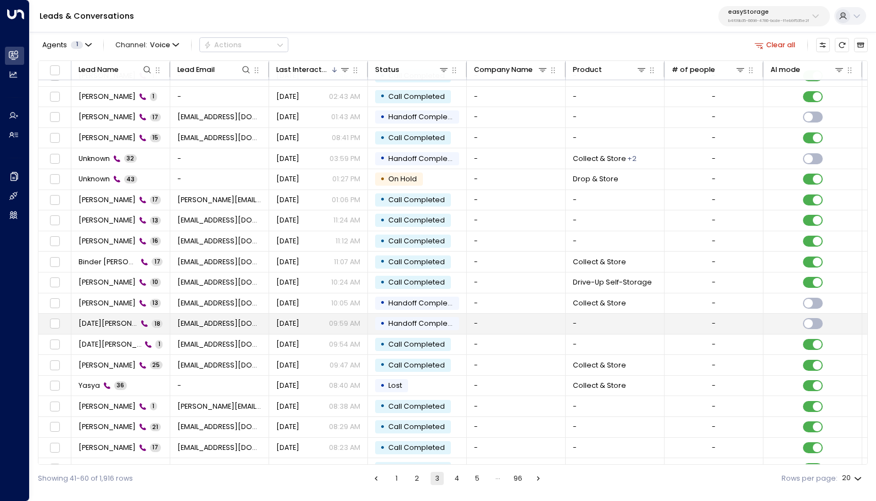
scroll to position [21, 0]
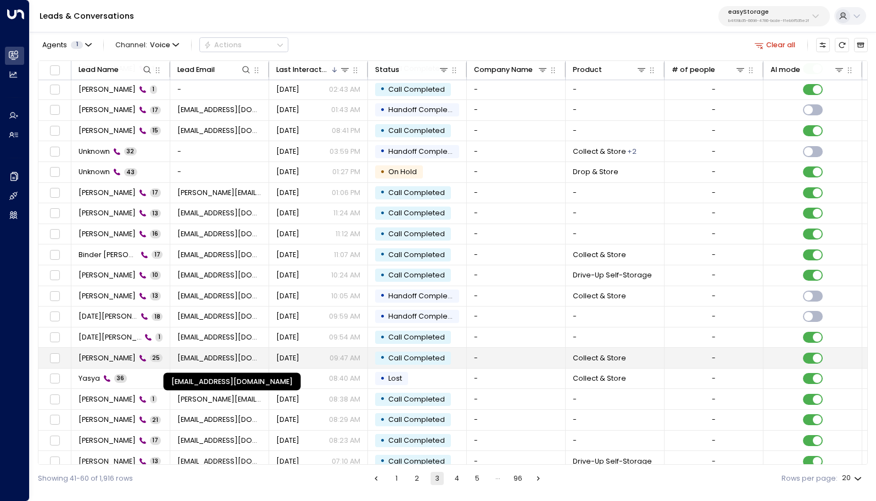
click at [180, 361] on span "[EMAIL_ADDRESS][DOMAIN_NAME]" at bounding box center [219, 358] width 85 height 10
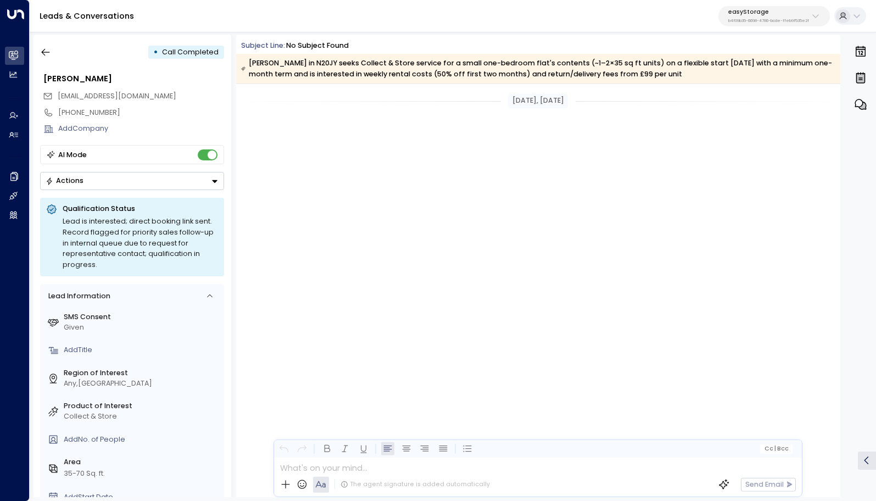
scroll to position [3419, 0]
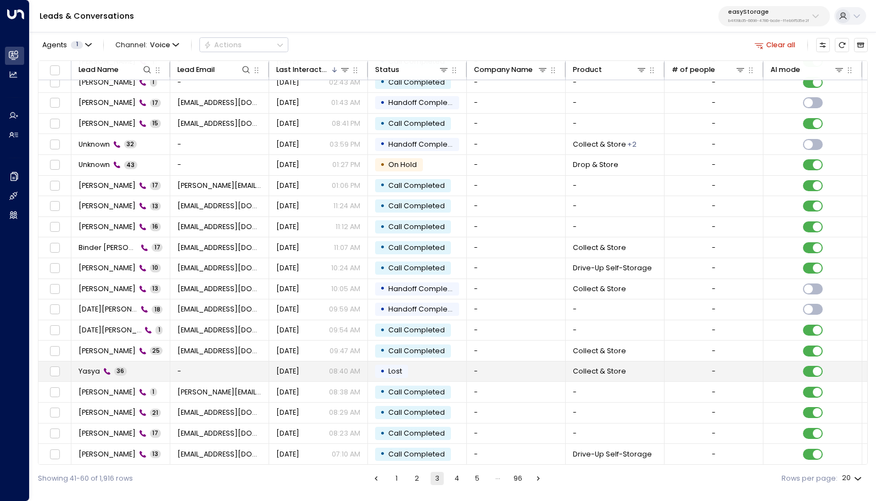
scroll to position [25, 0]
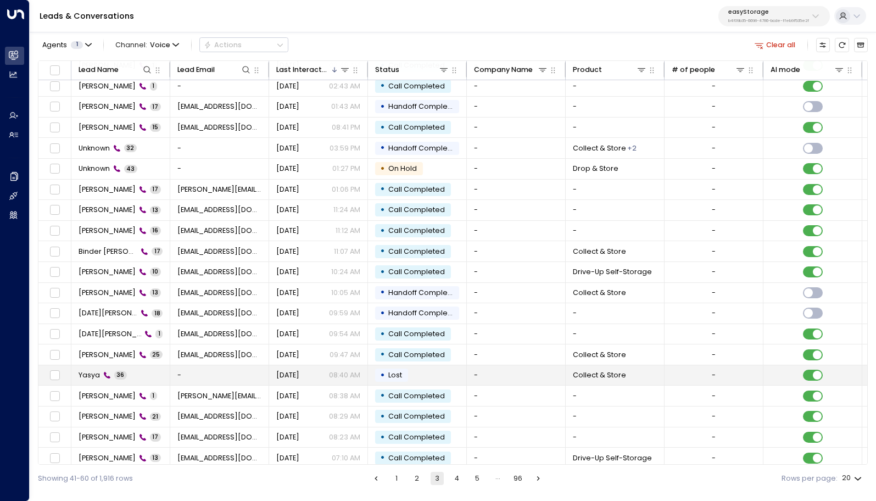
click at [165, 374] on td "Yasya 36" at bounding box center [120, 375] width 99 height 20
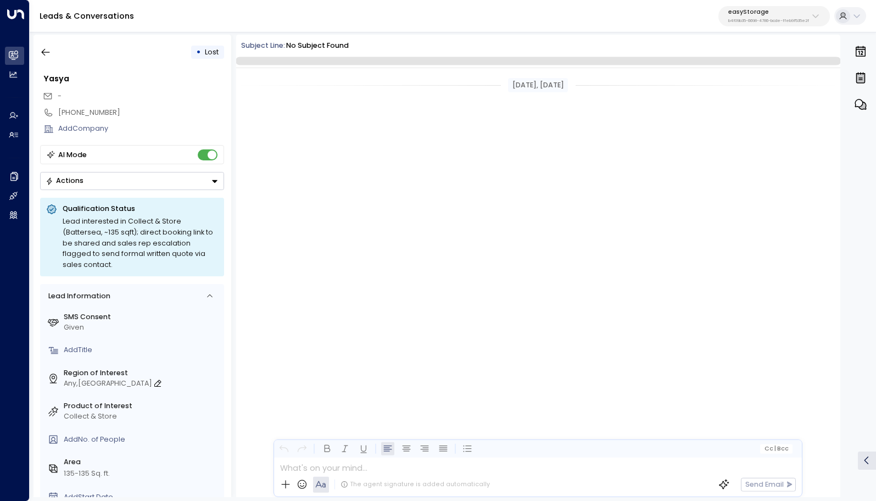
scroll to position [5729, 0]
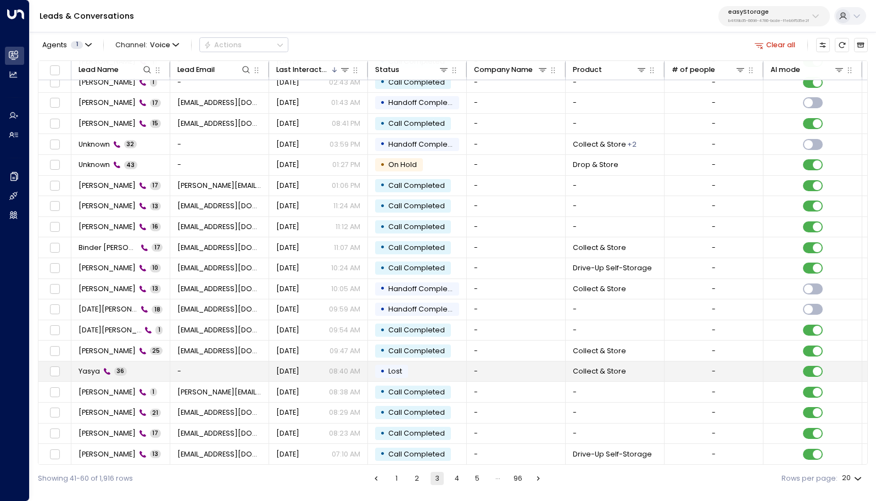
scroll to position [31, 0]
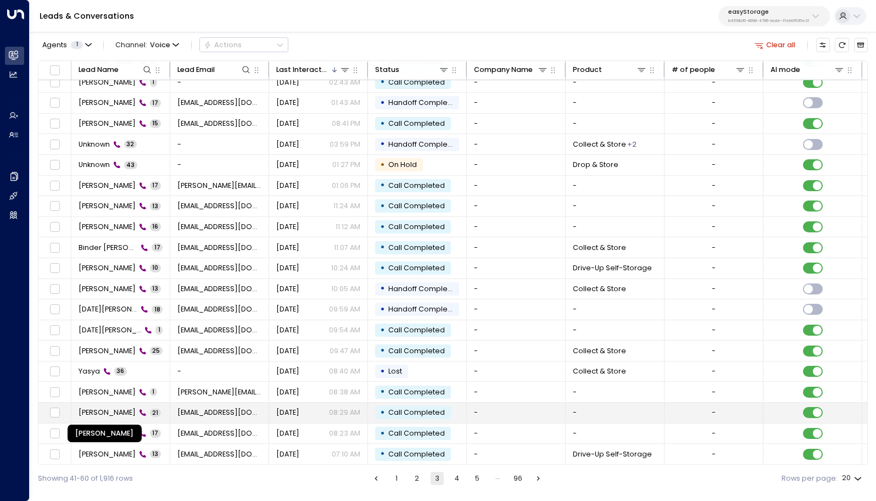
click at [133, 412] on span "[PERSON_NAME]" at bounding box center [107, 413] width 57 height 10
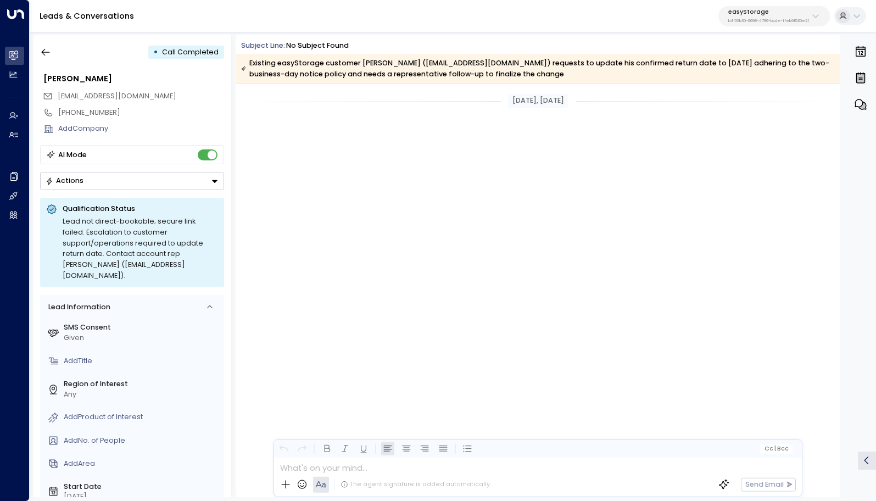
scroll to position [1467, 0]
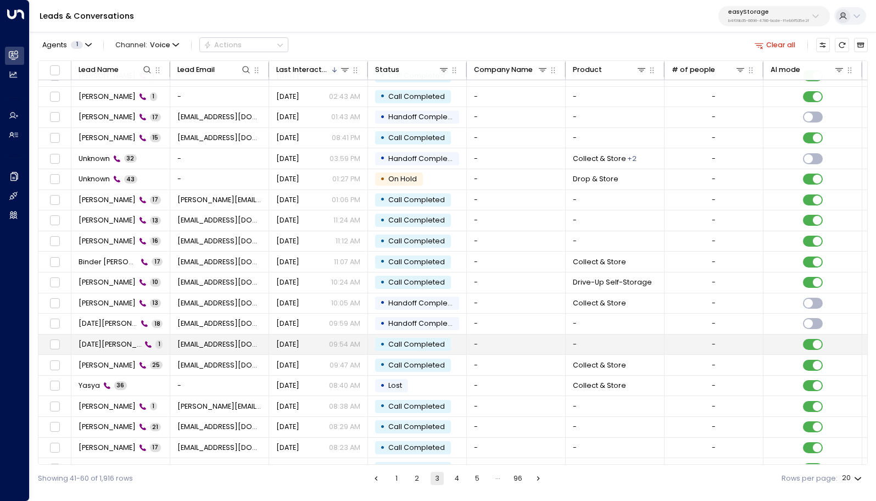
scroll to position [31, 0]
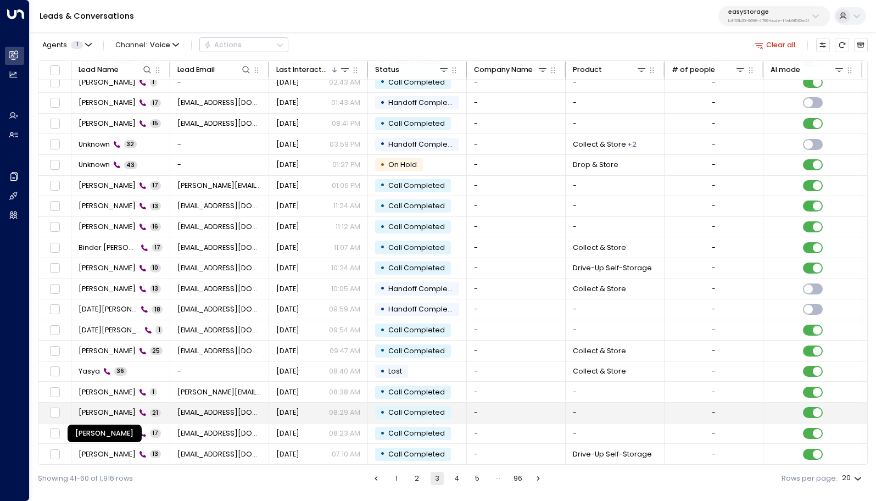
click at [120, 408] on span "[PERSON_NAME]" at bounding box center [107, 413] width 57 height 10
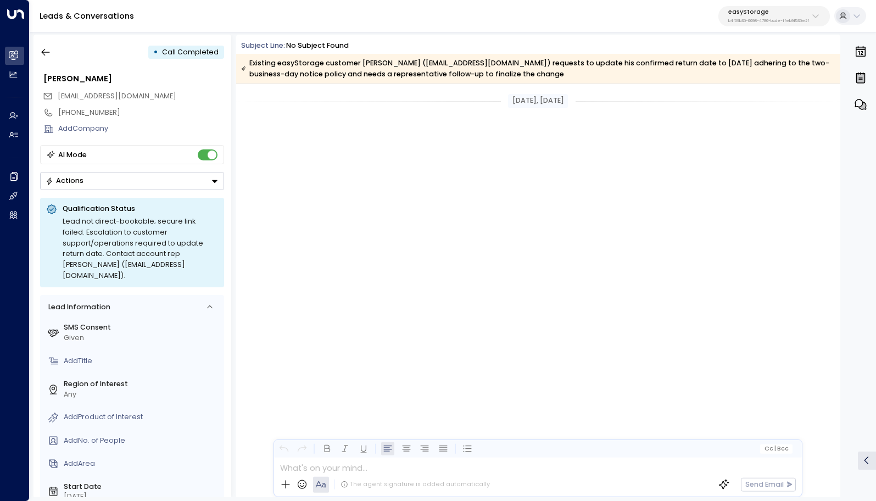
scroll to position [1964, 0]
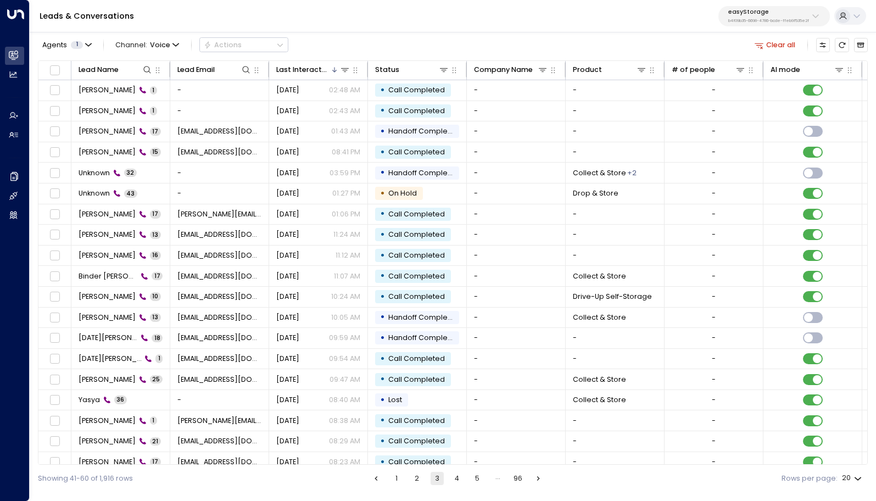
click at [454, 477] on button "4" at bounding box center [457, 478] width 13 height 13
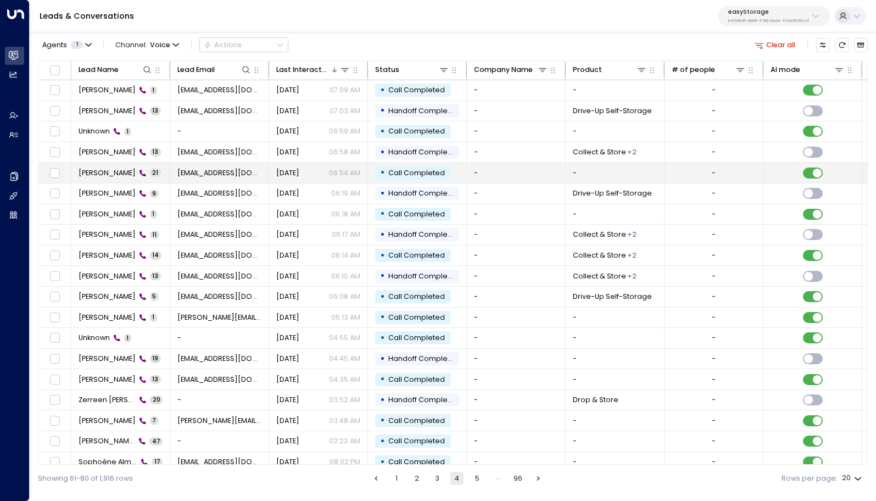
click at [109, 170] on span "[PERSON_NAME]" at bounding box center [107, 173] width 57 height 10
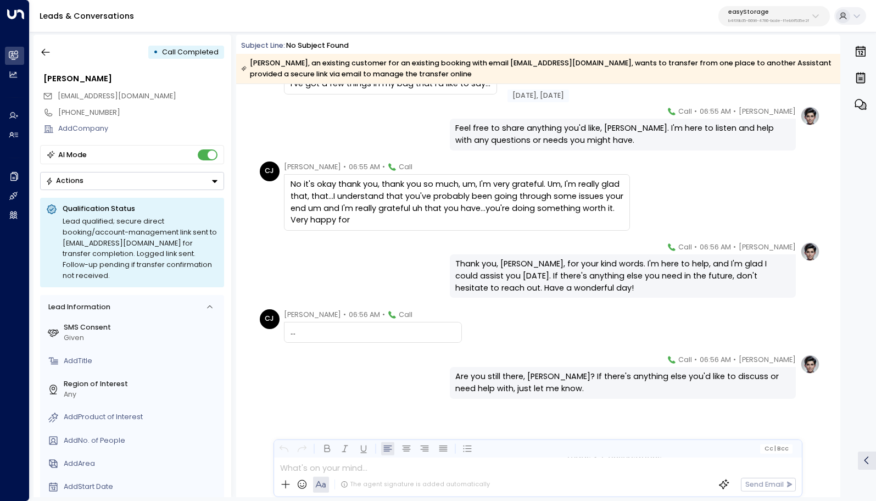
scroll to position [798, 0]
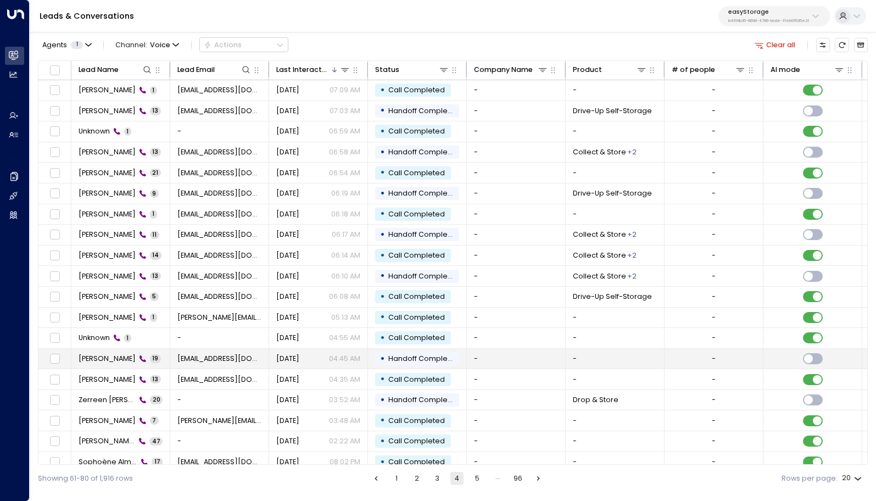
click at [98, 361] on span "[PERSON_NAME]" at bounding box center [107, 359] width 57 height 10
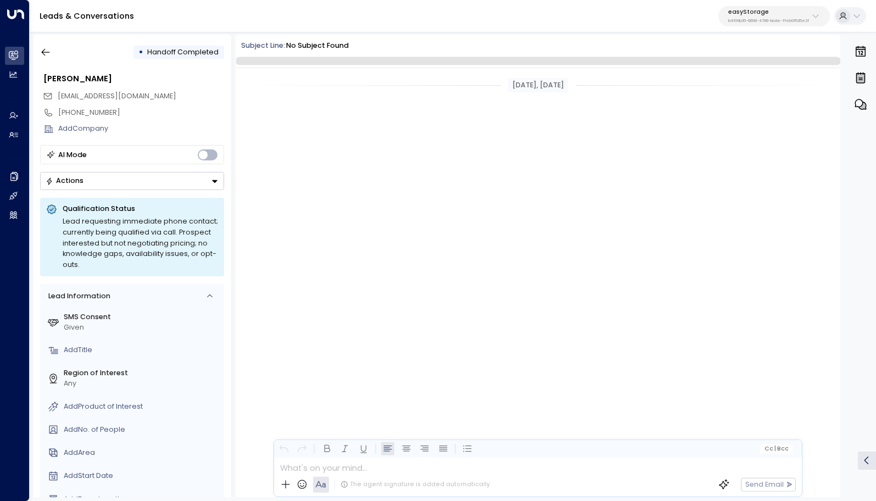
scroll to position [642, 0]
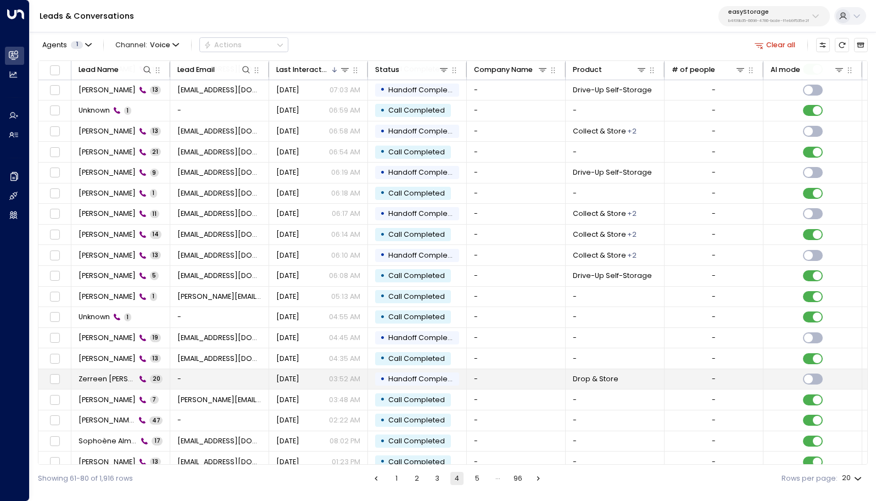
scroll to position [31, 0]
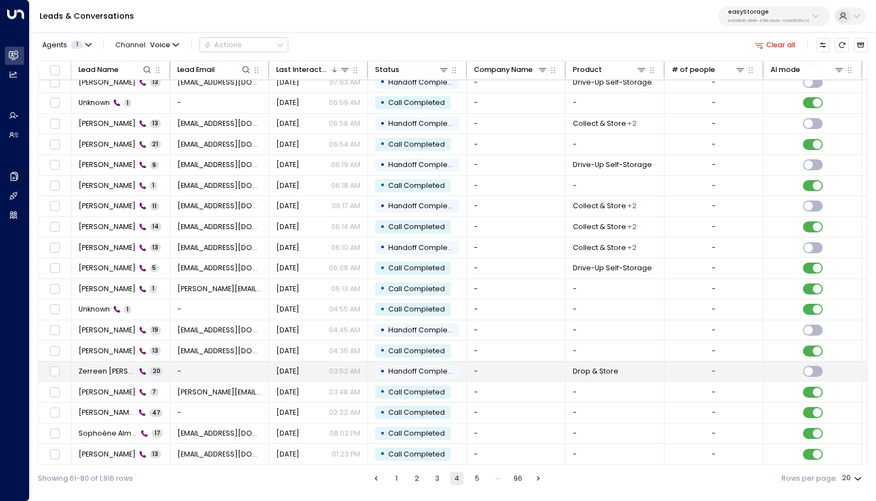
click at [113, 369] on span "Zerreen [PERSON_NAME]" at bounding box center [108, 371] width 58 height 10
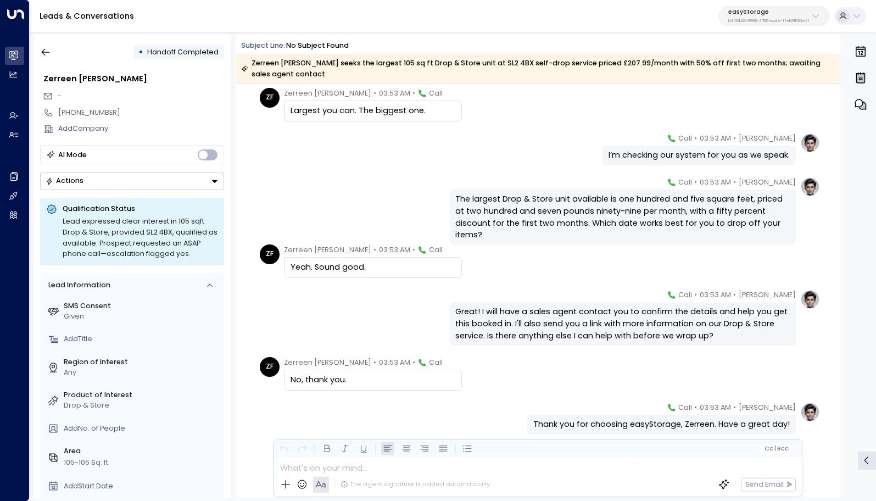
scroll to position [519, 0]
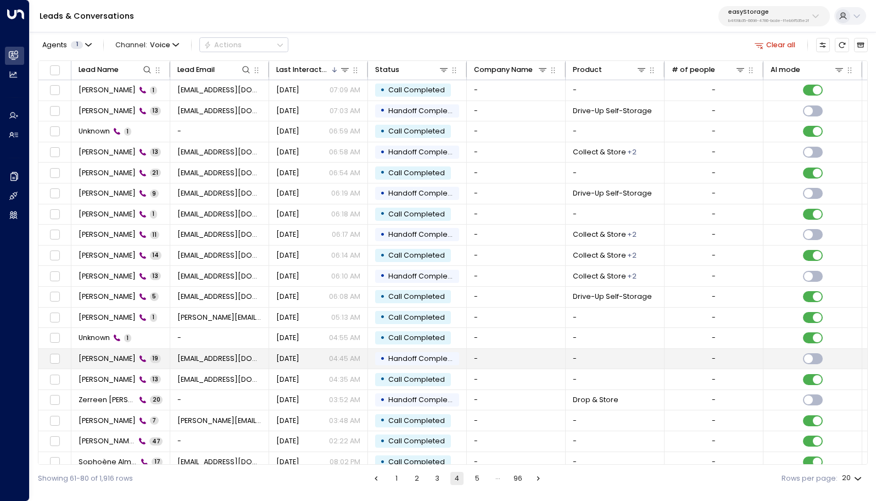
scroll to position [31, 0]
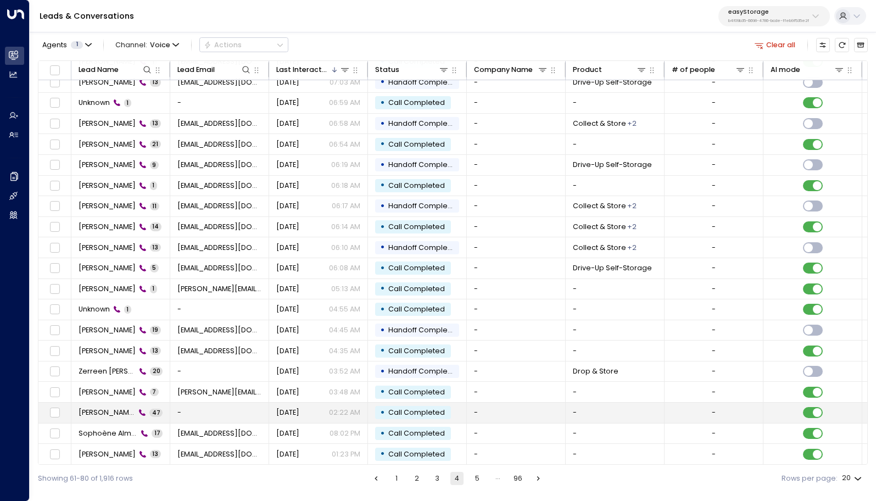
click at [98, 408] on span "[PERSON_NAME]" at bounding box center [107, 413] width 57 height 10
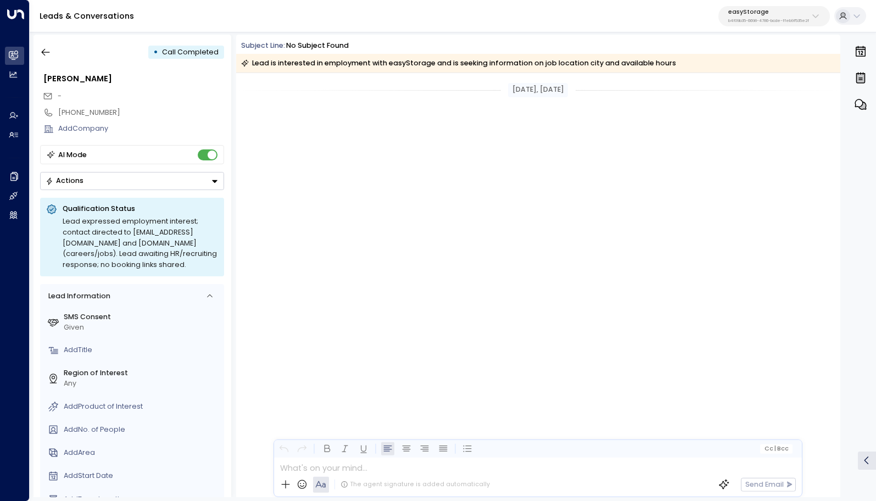
scroll to position [8907, 0]
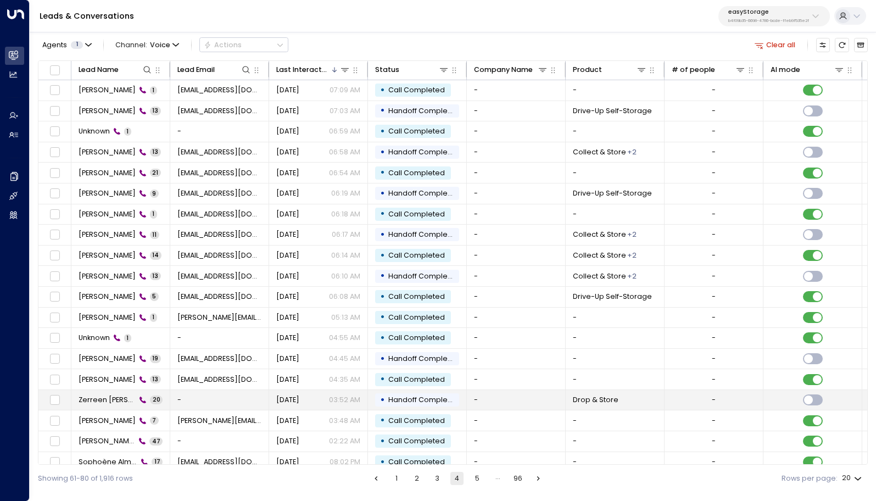
scroll to position [31, 0]
